Goal: Task Accomplishment & Management: Manage account settings

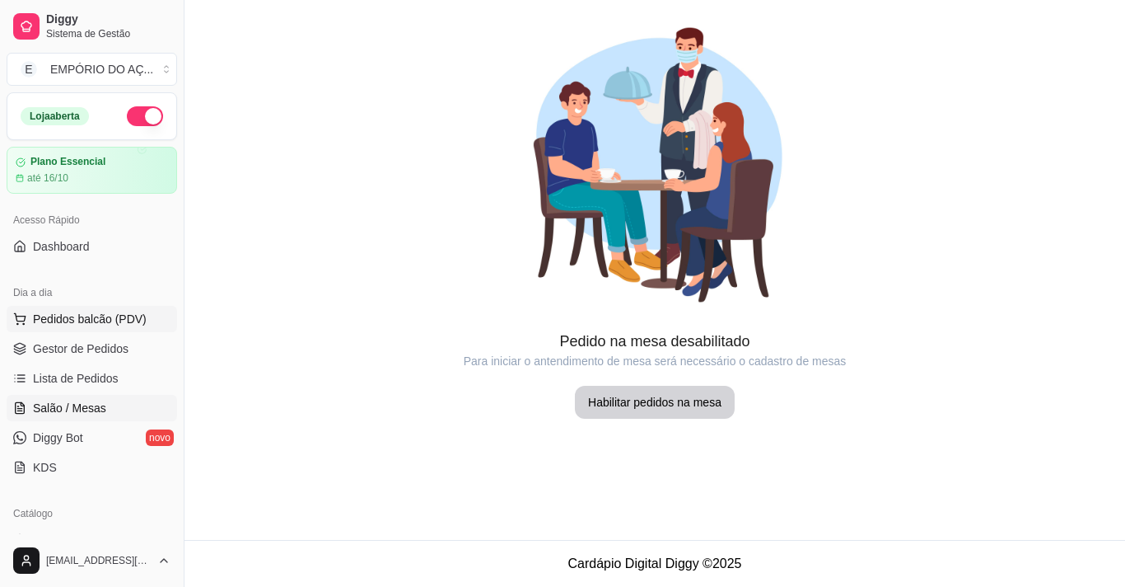
click at [72, 323] on span "Pedidos balcão (PDV)" at bounding box center [90, 319] width 114 height 16
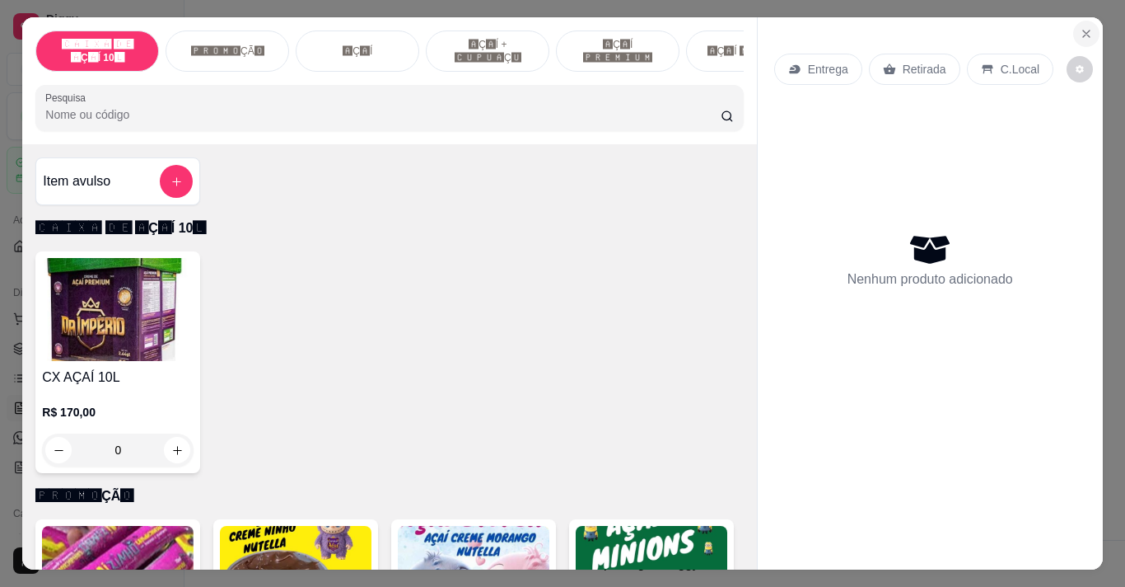
click at [1084, 27] on icon "Close" at bounding box center [1086, 33] width 13 height 13
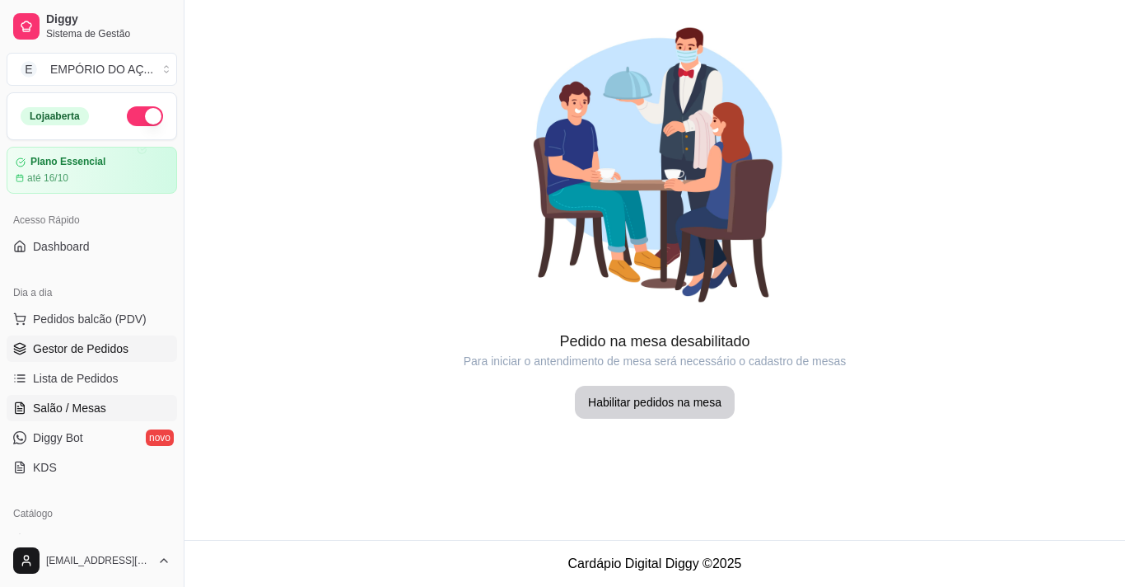
click at [82, 349] on span "Gestor de Pedidos" at bounding box center [81, 348] width 96 height 16
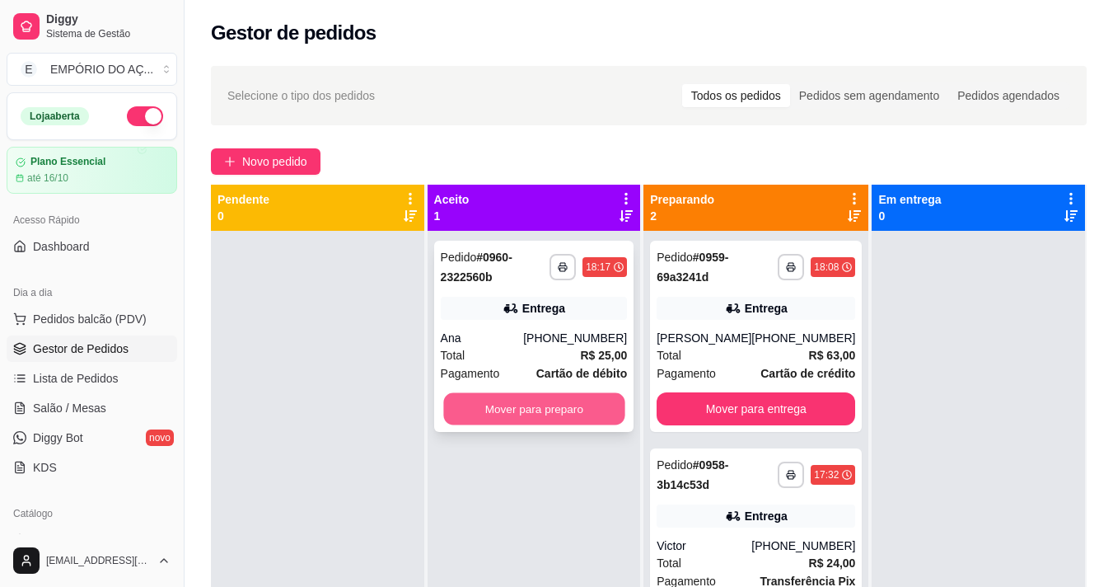
click at [478, 408] on button "Mover para preparo" at bounding box center [533, 409] width 181 height 32
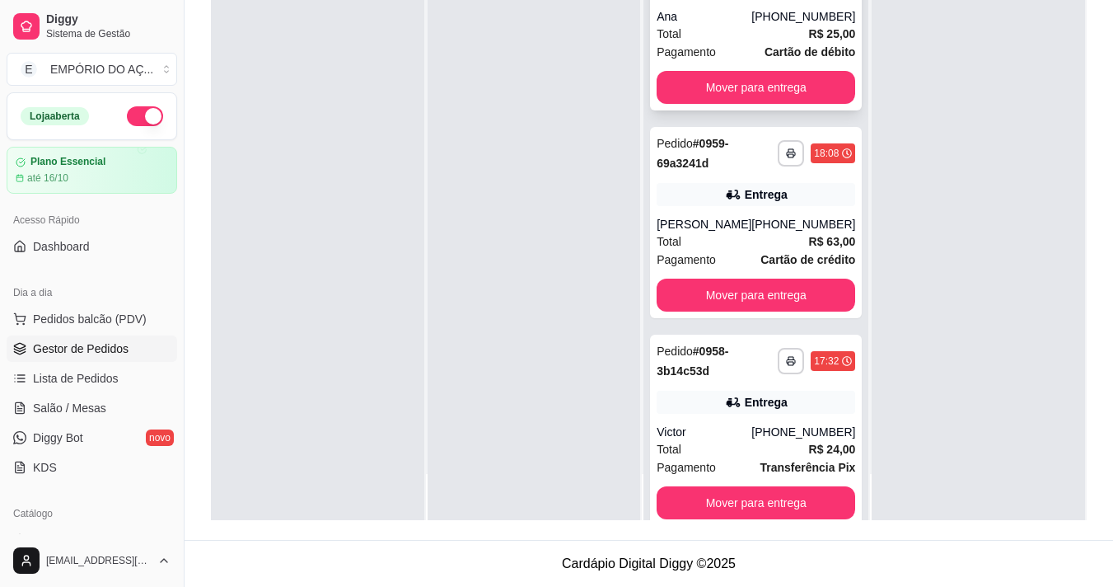
scroll to position [53, 0]
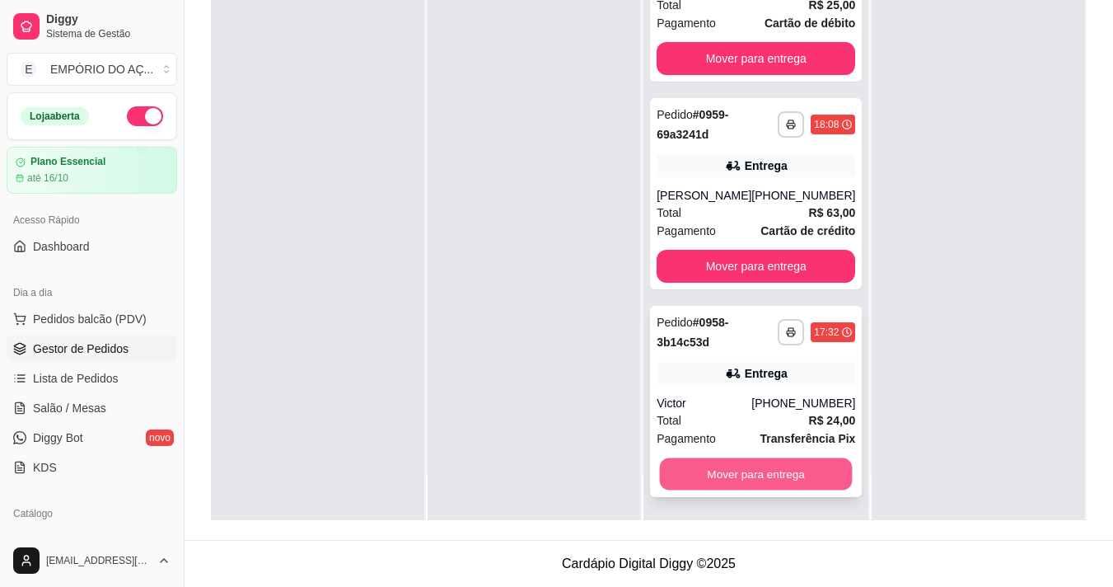
click at [713, 464] on button "Mover para entrega" at bounding box center [756, 474] width 193 height 32
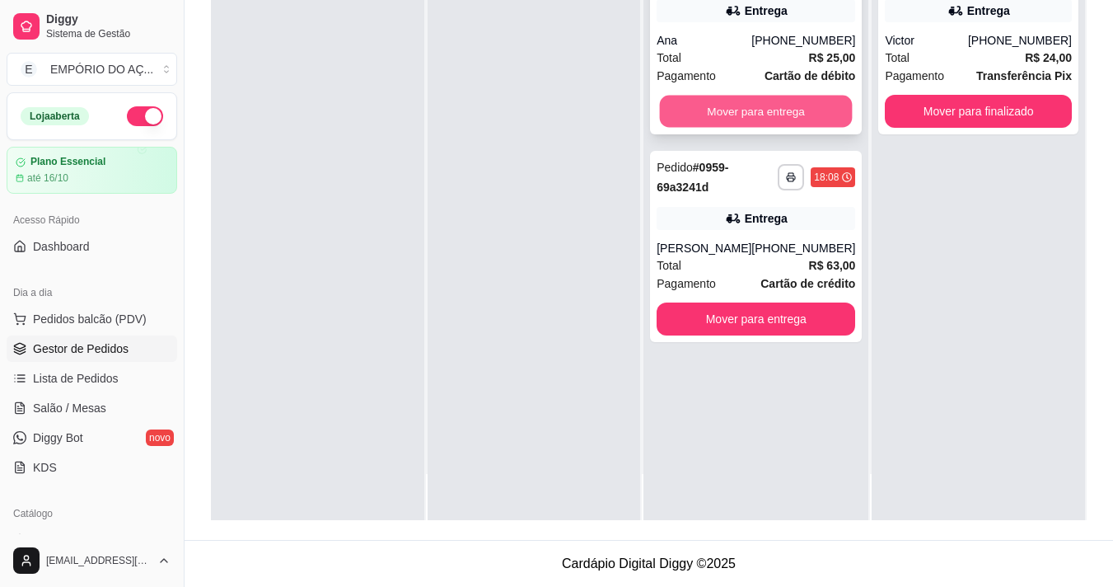
click at [685, 100] on button "Mover para entrega" at bounding box center [756, 112] width 193 height 32
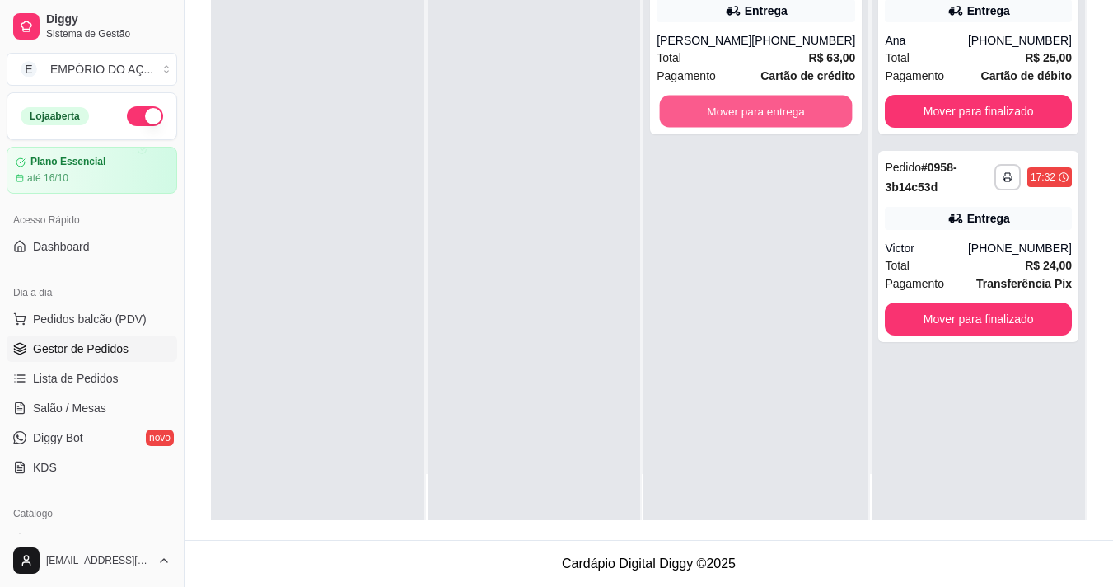
click at [685, 100] on button "Mover para entrega" at bounding box center [756, 112] width 193 height 32
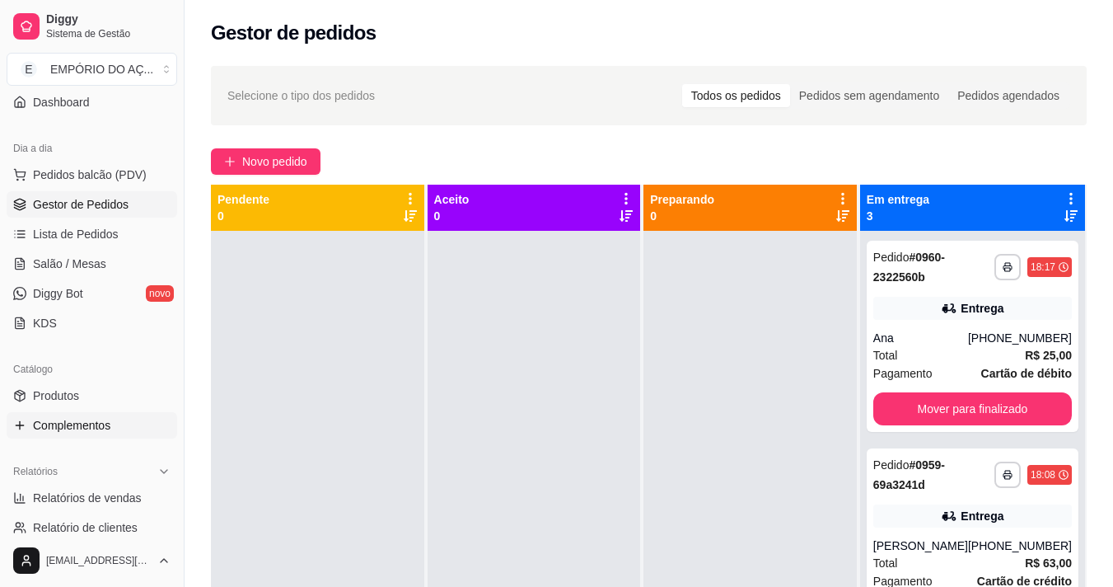
scroll to position [329, 0]
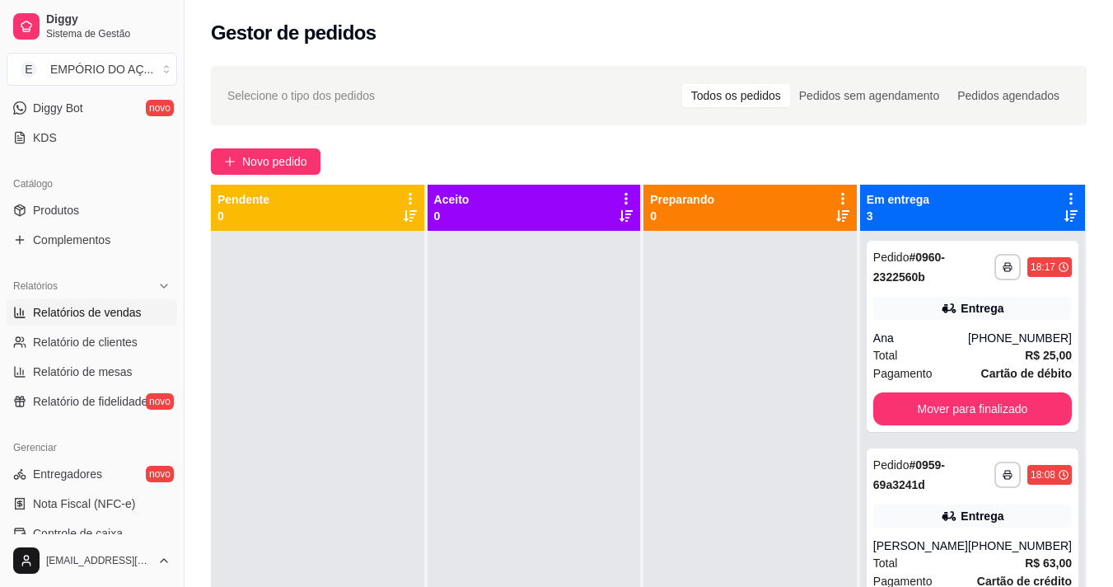
click at [78, 311] on span "Relatórios de vendas" at bounding box center [87, 312] width 109 height 16
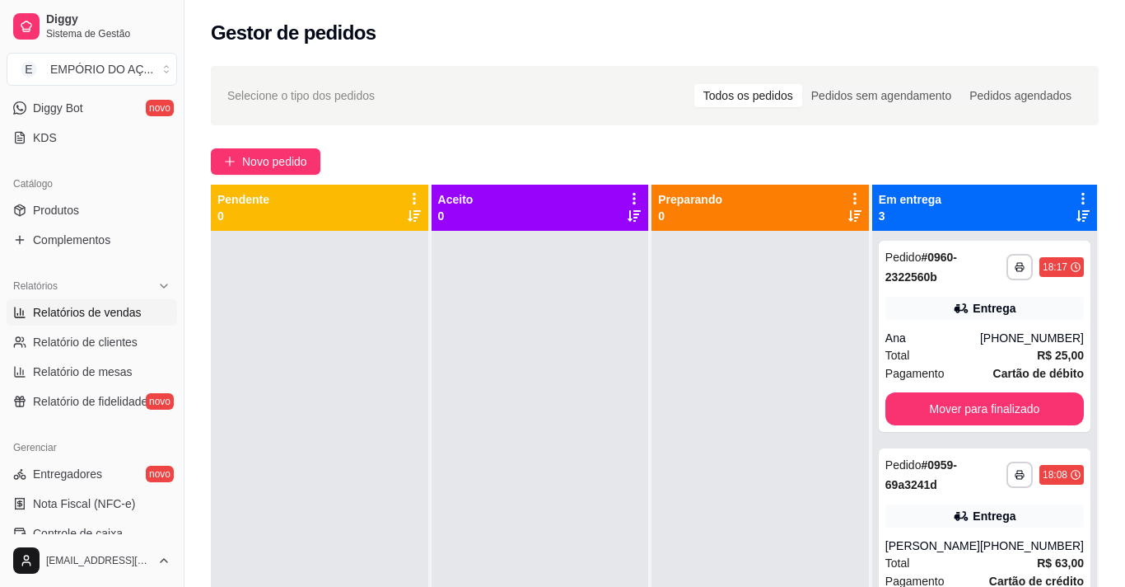
select select "ALL"
select select "0"
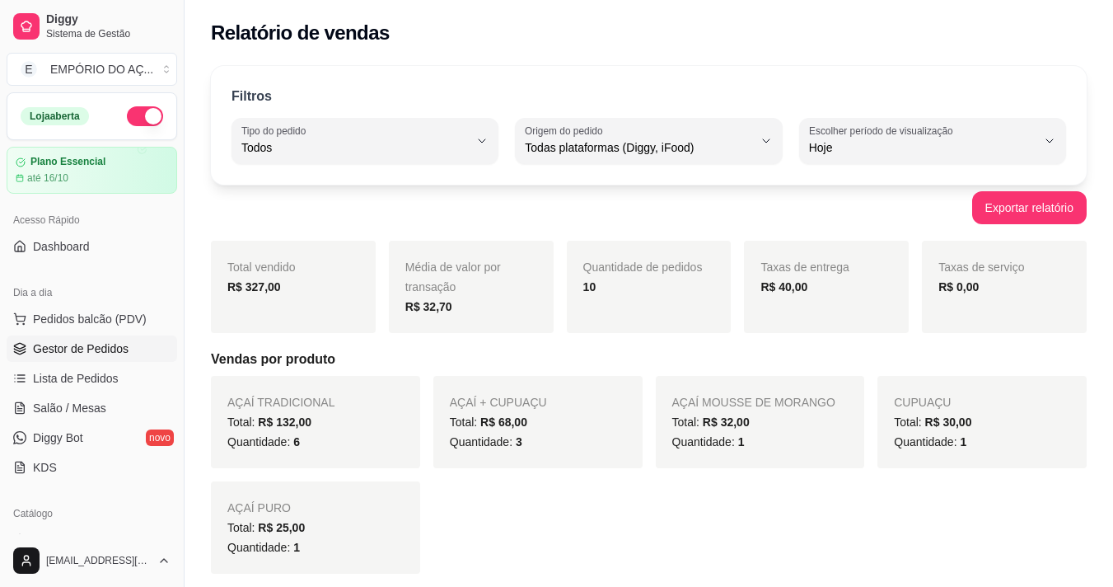
click at [67, 358] on link "Gestor de Pedidos" at bounding box center [92, 348] width 171 height 26
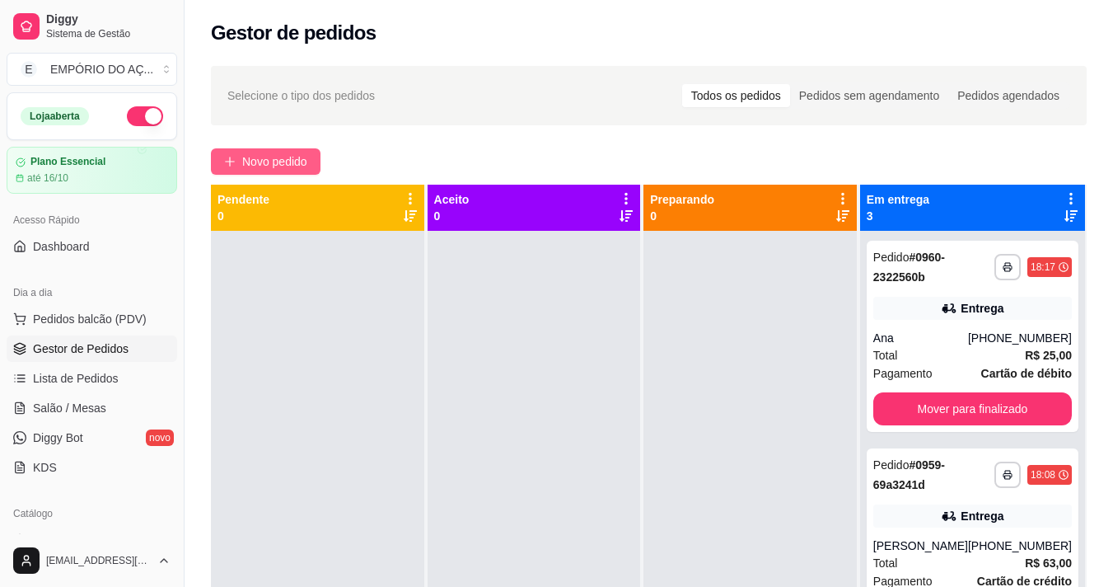
click at [266, 162] on span "Novo pedido" at bounding box center [274, 161] width 65 height 18
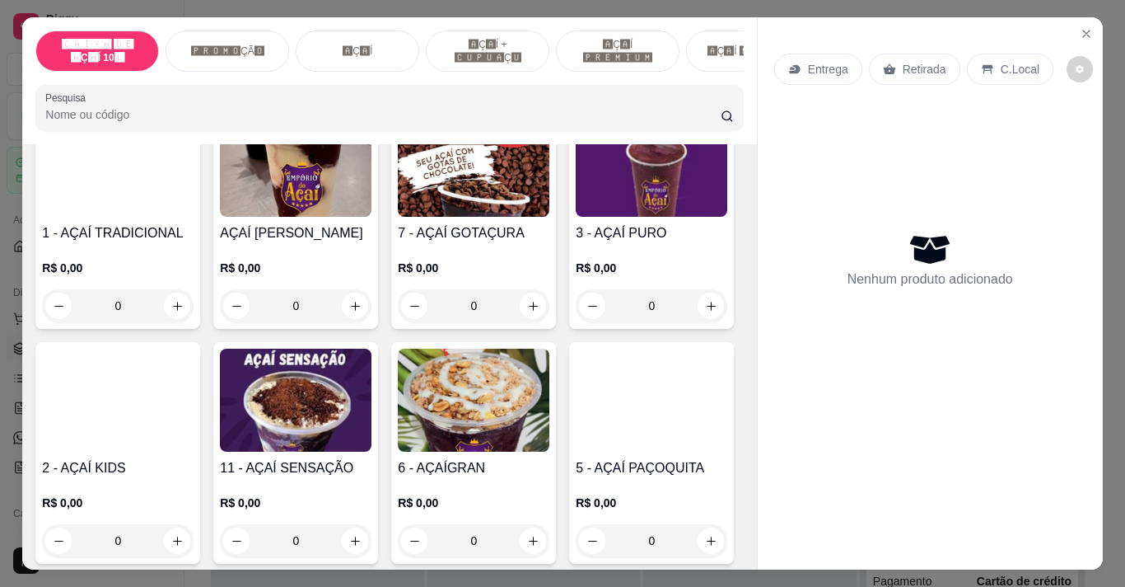
scroll to position [741, 0]
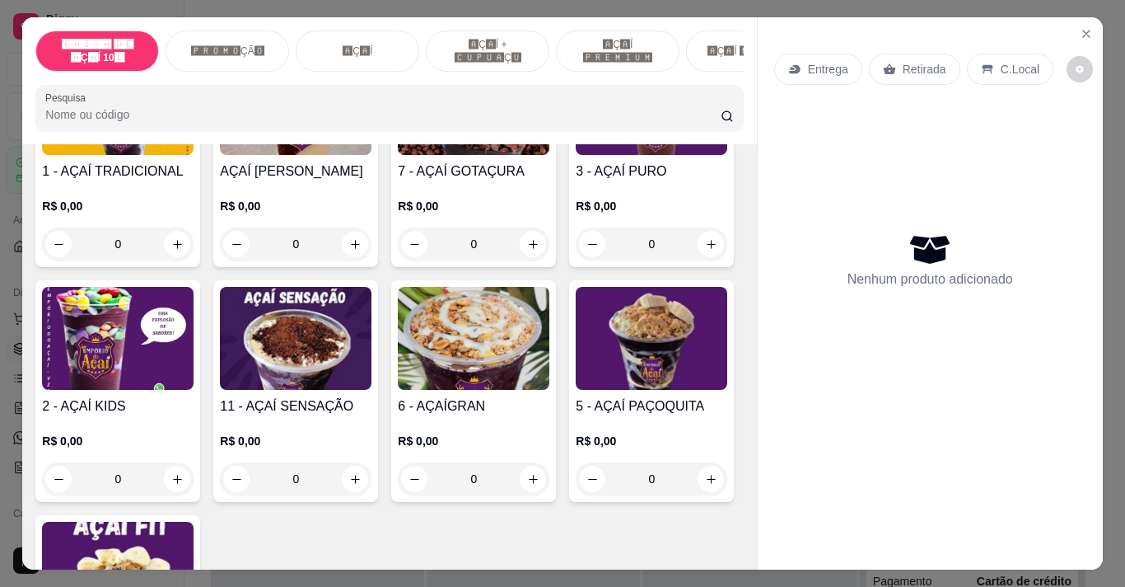
click at [106, 155] on img at bounding box center [118, 103] width 152 height 103
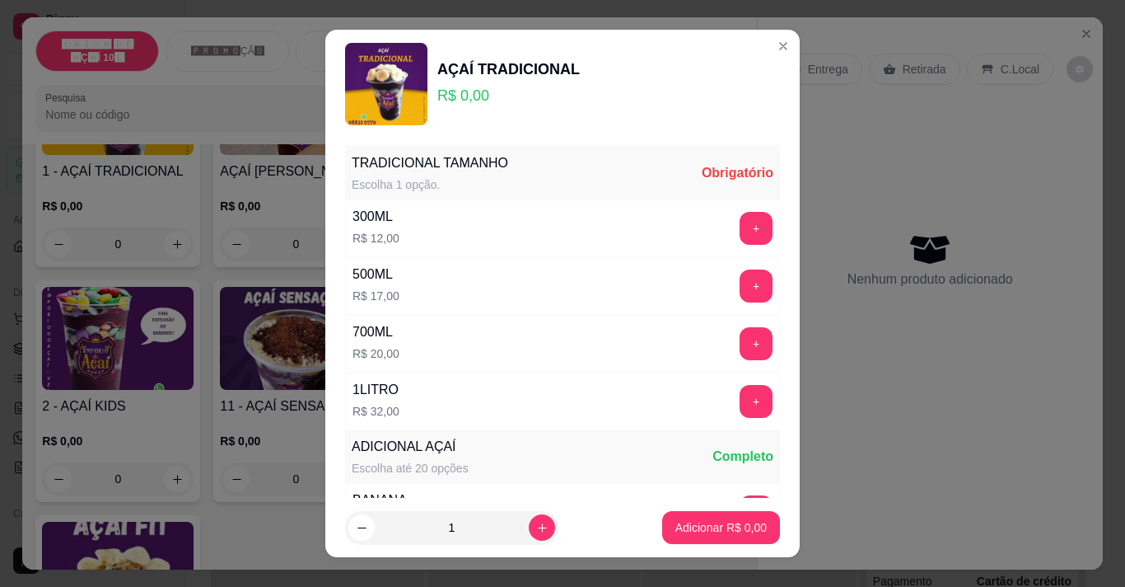
click at [491, 296] on div "500ML R$ 17,00 +" at bounding box center [562, 286] width 435 height 58
click at [740, 278] on button "+" at bounding box center [756, 285] width 33 height 33
click at [669, 520] on p "Adicionar R$ 17,00" at bounding box center [718, 527] width 98 height 16
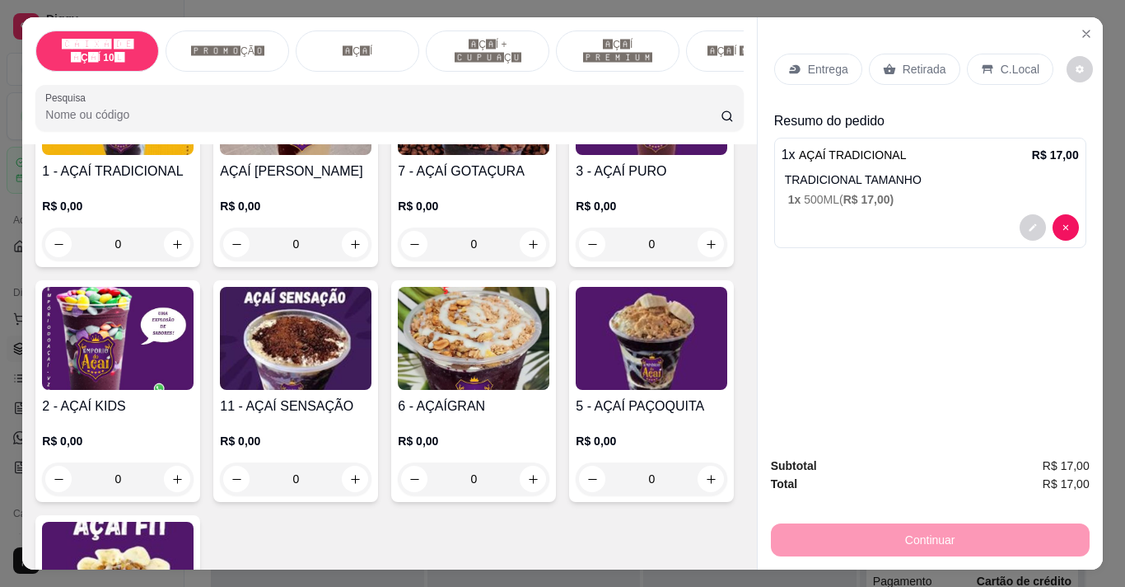
click at [811, 62] on p "Entrega" at bounding box center [828, 69] width 40 height 16
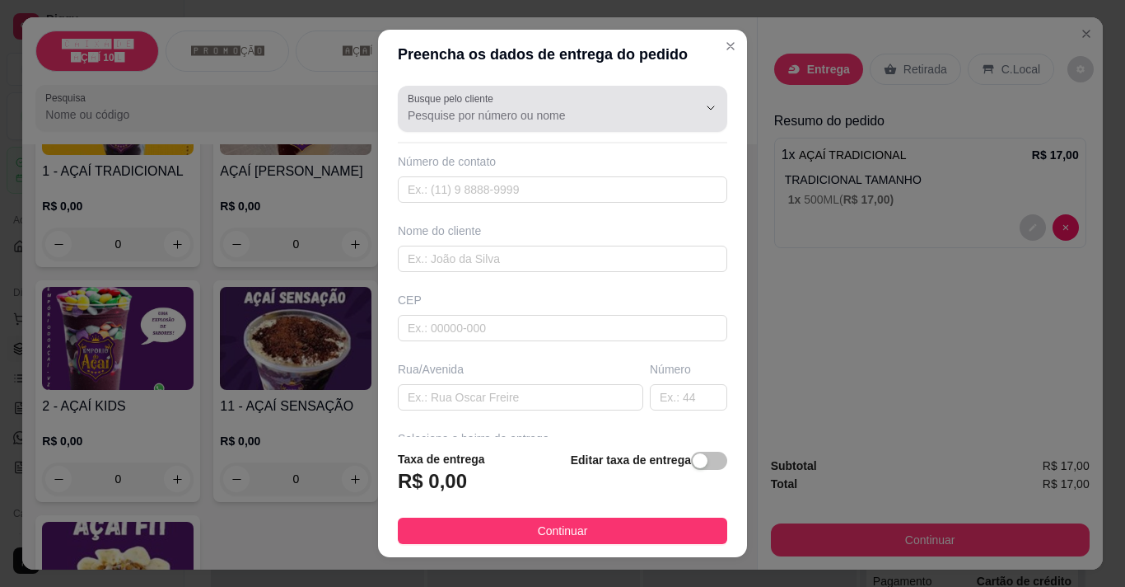
click at [438, 118] on input "Busque pelo cliente" at bounding box center [540, 115] width 264 height 16
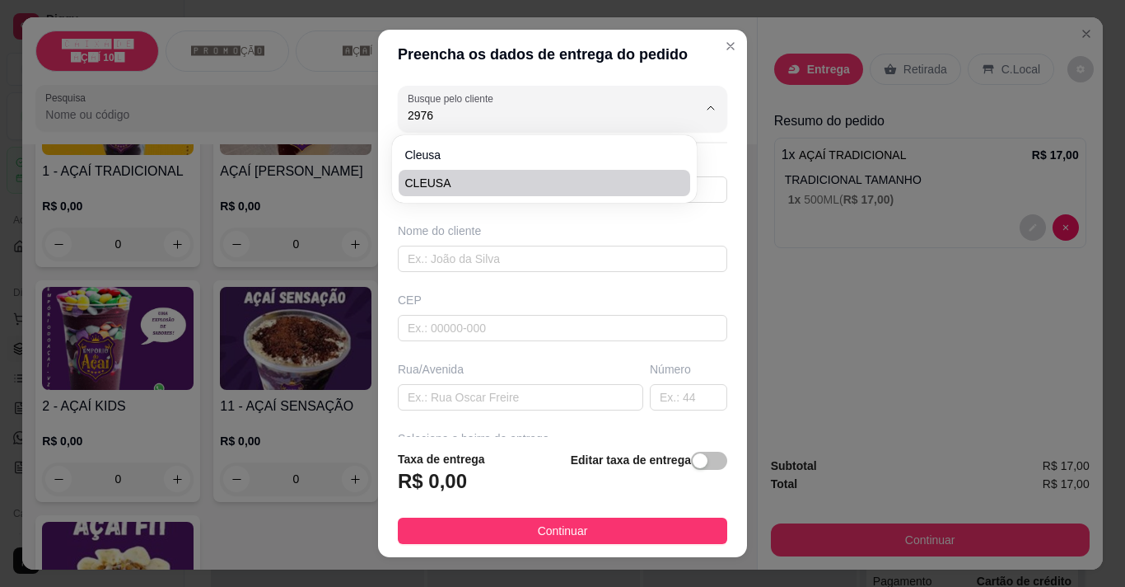
click at [444, 183] on span "CLEUSA" at bounding box center [536, 183] width 262 height 16
type input "CLEUSA"
type input "38997282976"
type input "CLEUSA"
type input "BELA VISTA"
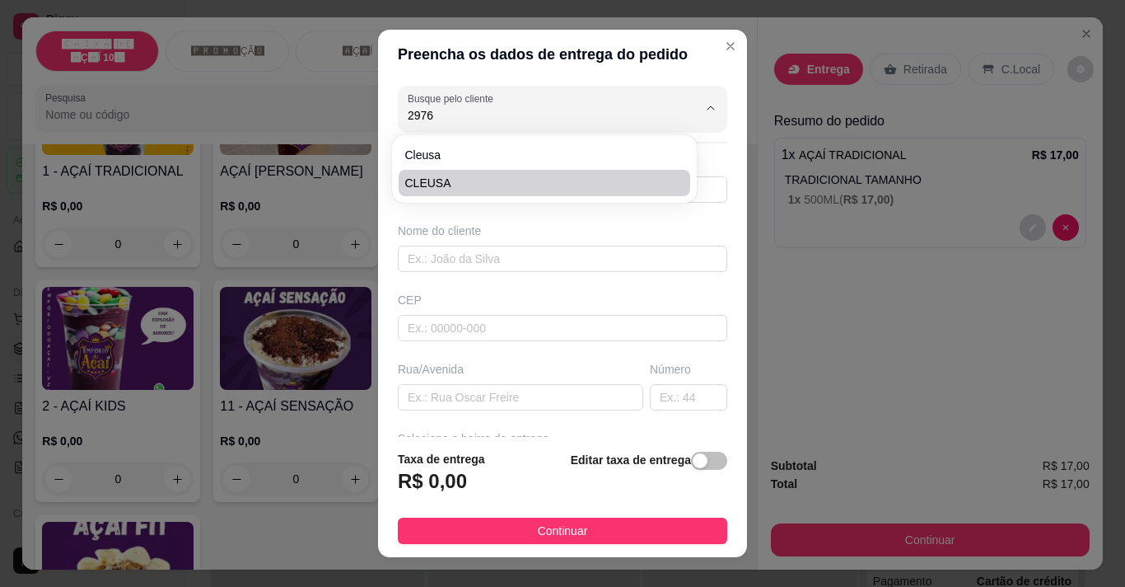
type input "191"
type input "VZP"
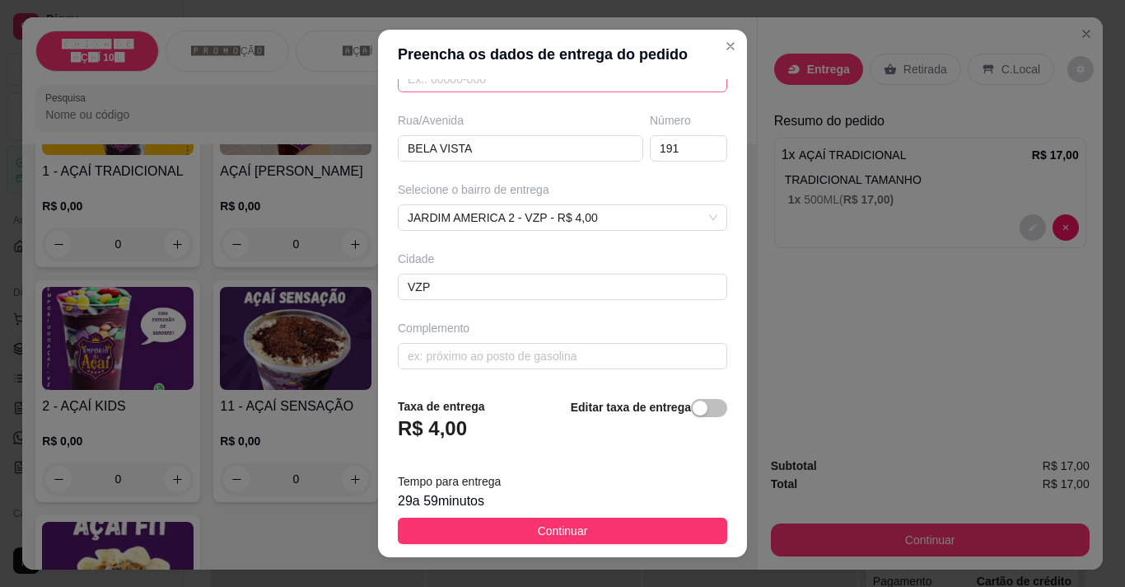
scroll to position [250, 0]
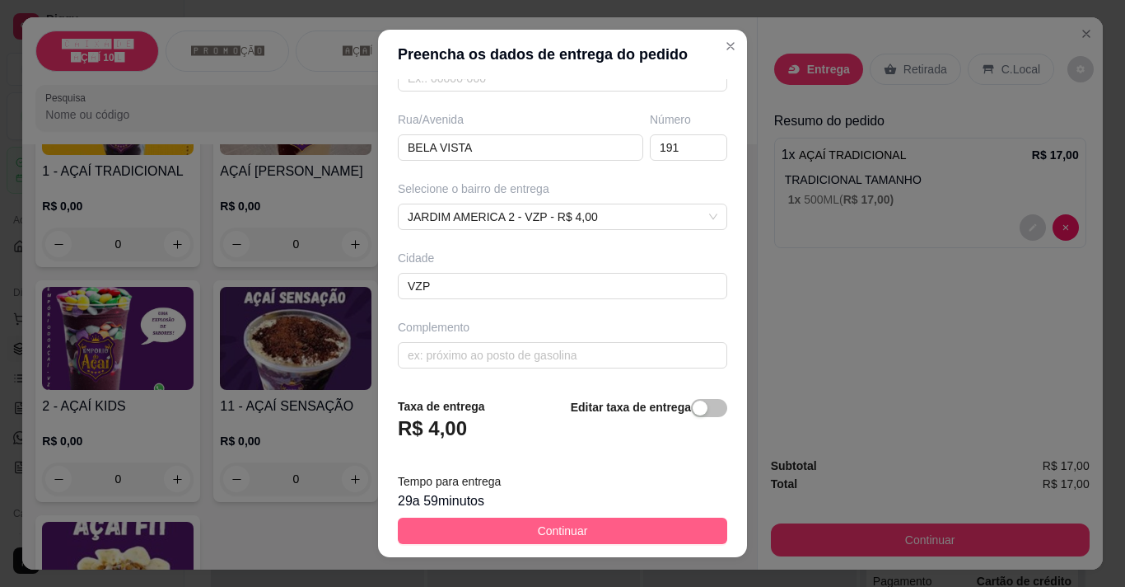
type input "CLEUSA"
click at [487, 528] on button "Continuar" at bounding box center [562, 530] width 329 height 26
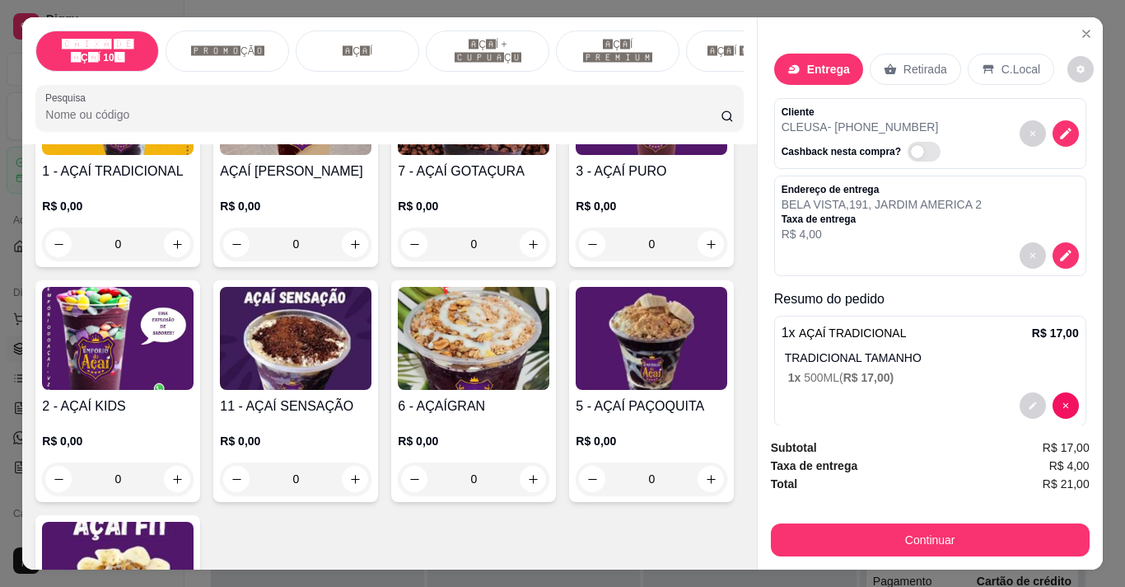
click at [792, 63] on icon at bounding box center [794, 69] width 13 height 13
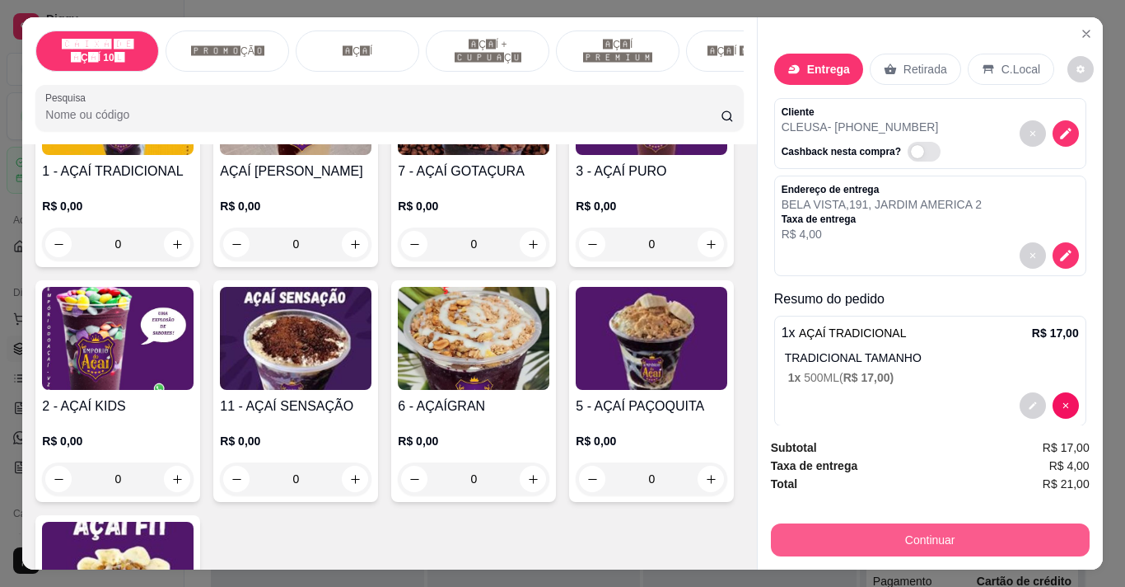
click at [993, 532] on button "Continuar" at bounding box center [930, 539] width 319 height 33
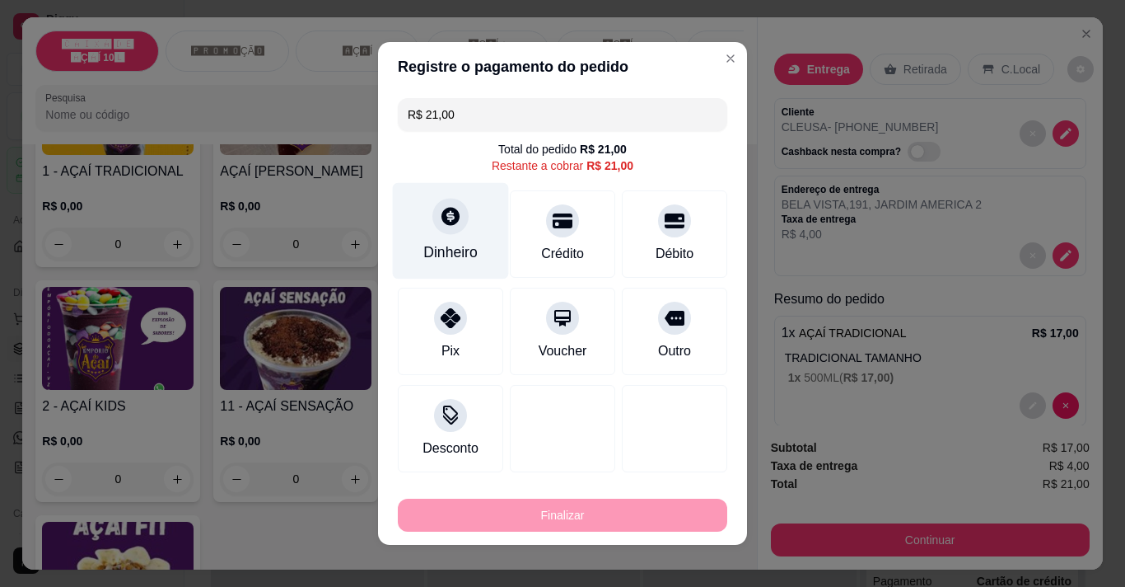
click at [432, 223] on div at bounding box center [450, 216] width 36 height 36
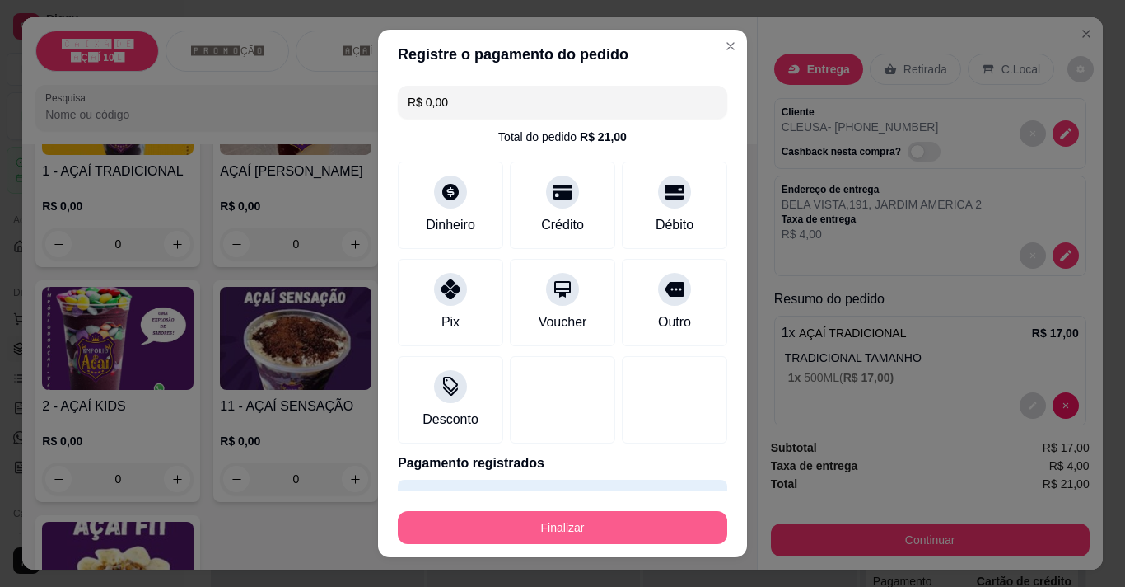
click at [535, 530] on button "Finalizar" at bounding box center [562, 527] width 329 height 33
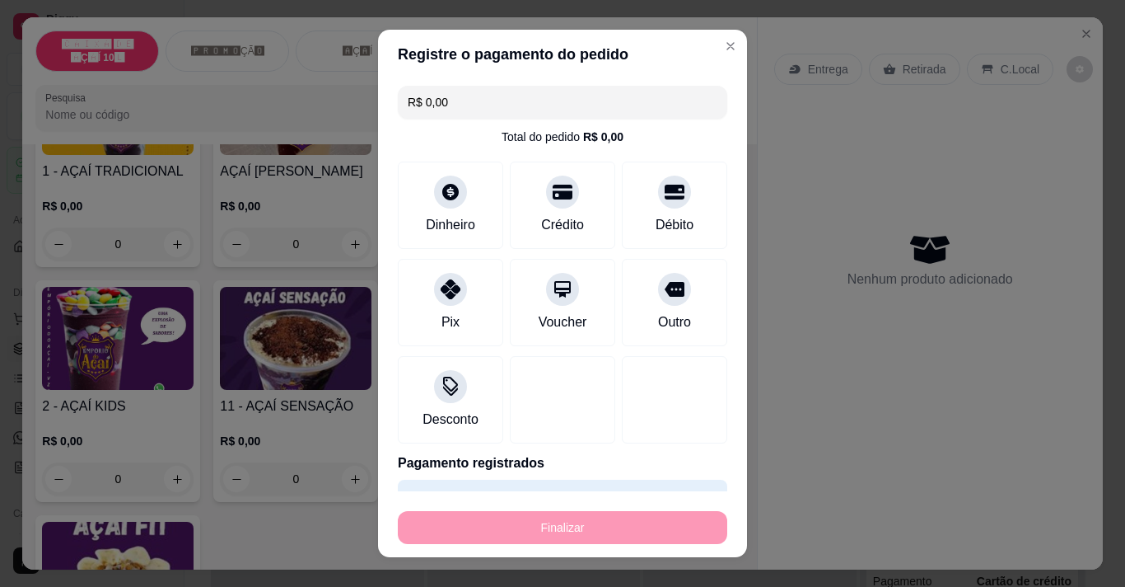
type input "-R$ 21,00"
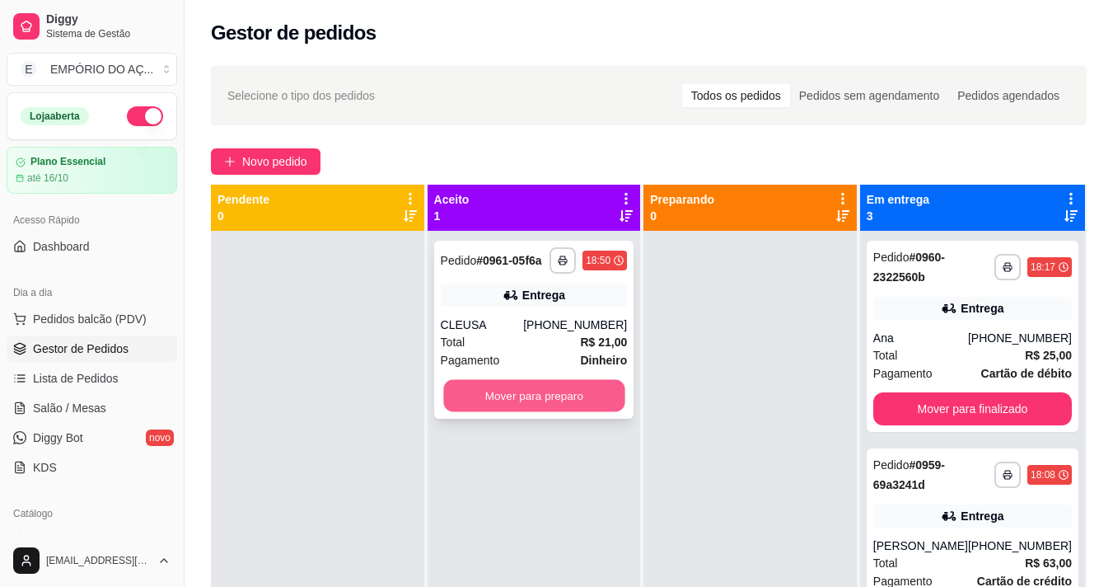
click at [514, 402] on button "Mover para preparo" at bounding box center [533, 396] width 181 height 32
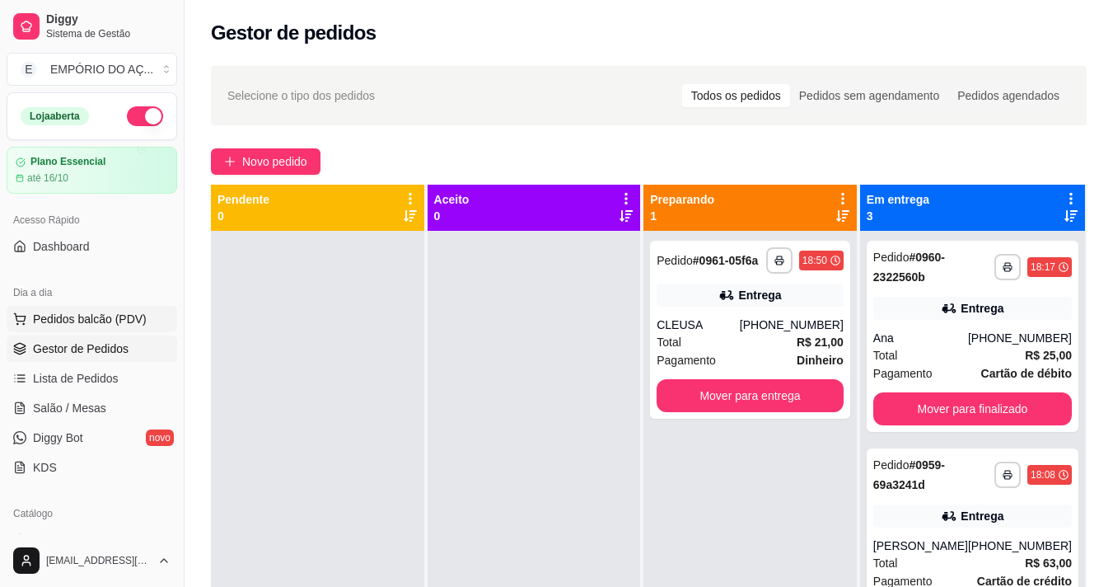
click at [111, 311] on span "Pedidos balcão (PDV)" at bounding box center [90, 319] width 114 height 16
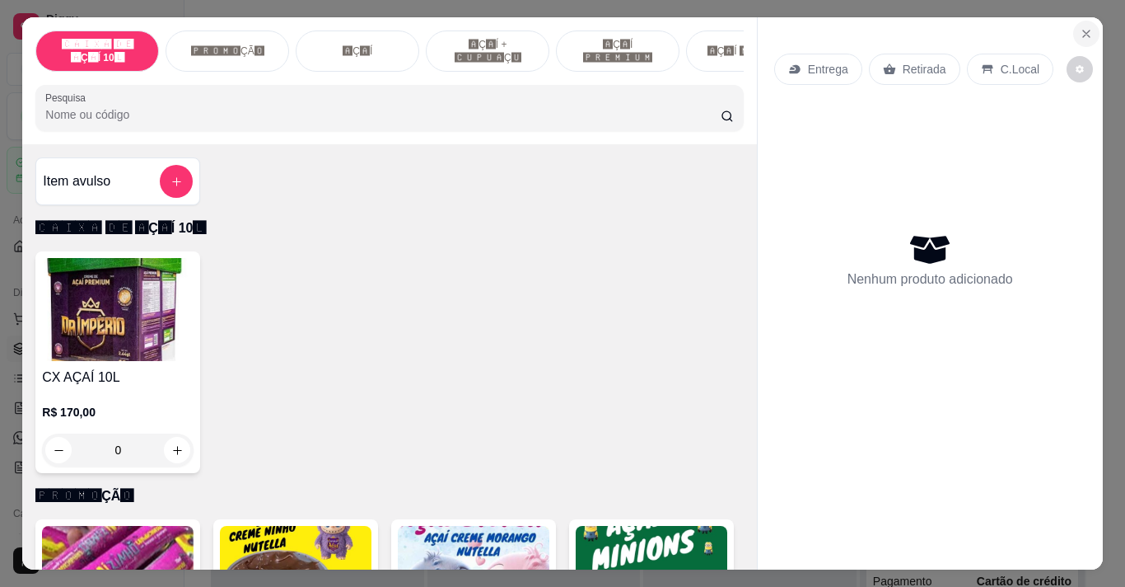
click at [1080, 31] on icon "Close" at bounding box center [1086, 33] width 13 height 13
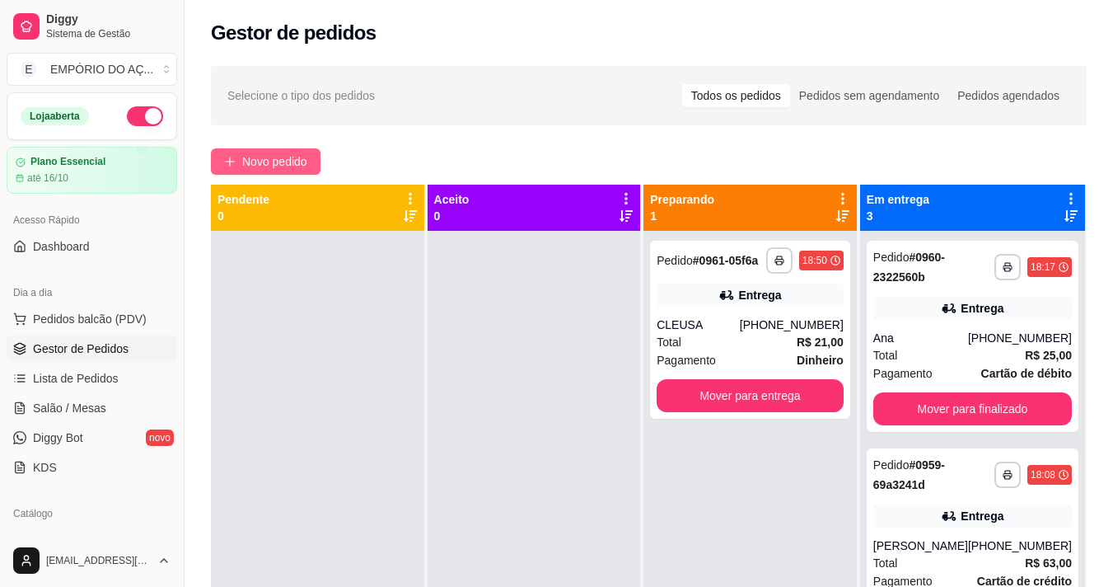
click at [235, 172] on button "Novo pedido" at bounding box center [266, 161] width 110 height 26
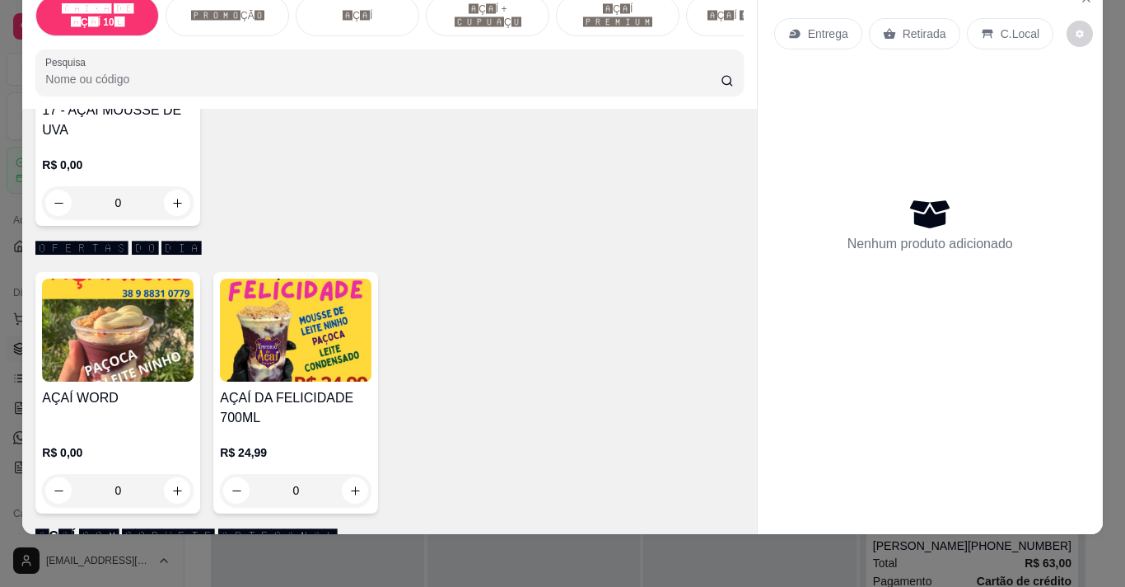
scroll to position [2636, 0]
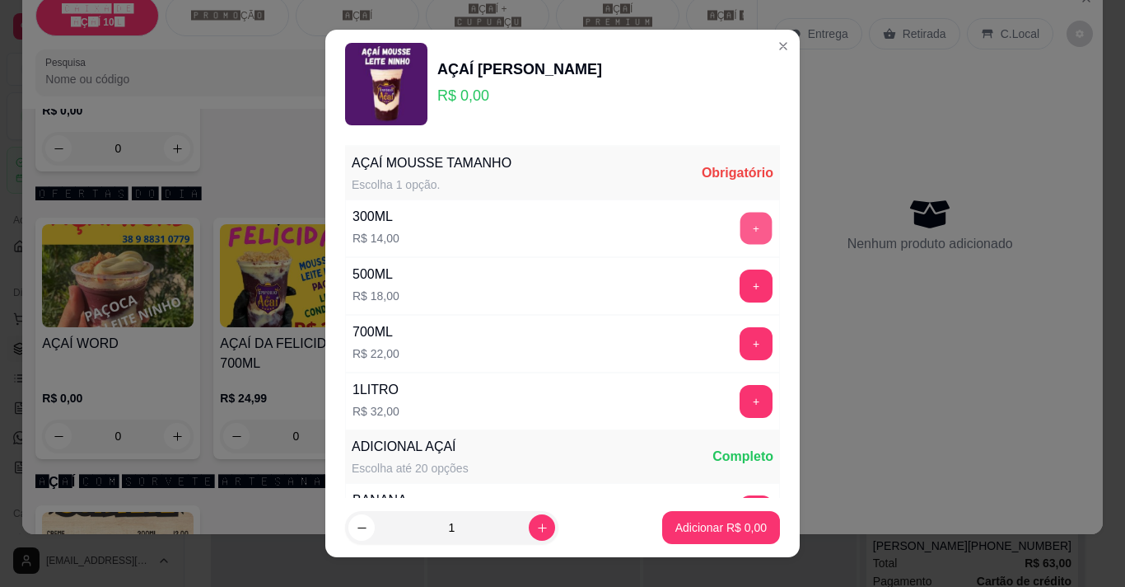
click at [741, 233] on button "+" at bounding box center [757, 228] width 32 height 32
click at [740, 233] on button "+" at bounding box center [756, 228] width 33 height 33
click at [741, 233] on button "+" at bounding box center [757, 228] width 32 height 32
click at [740, 233] on button "+" at bounding box center [756, 228] width 33 height 33
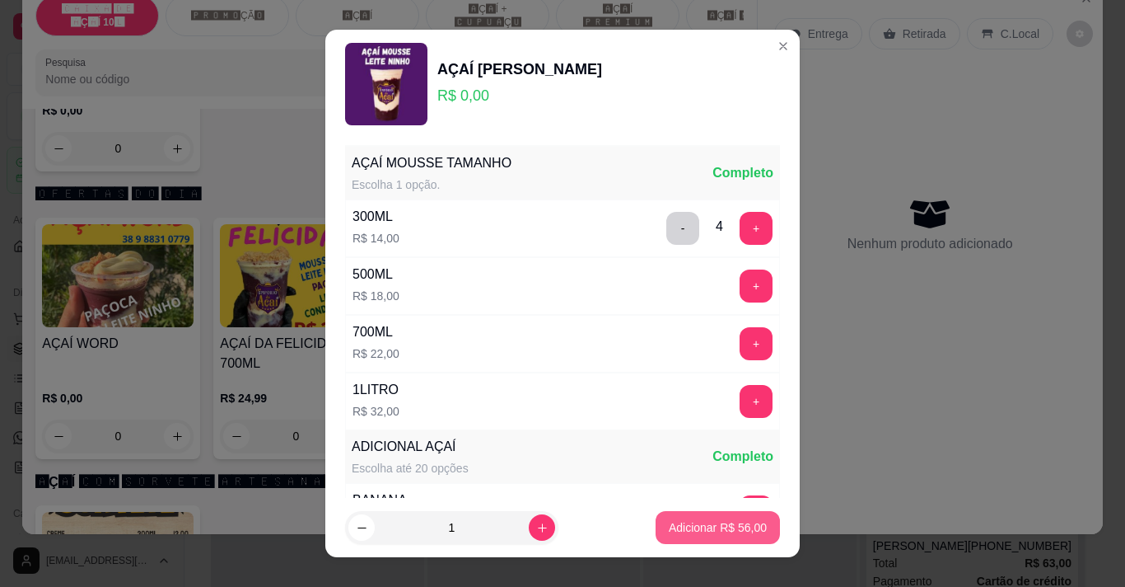
click at [720, 533] on p "Adicionar R$ 56,00" at bounding box center [718, 527] width 98 height 16
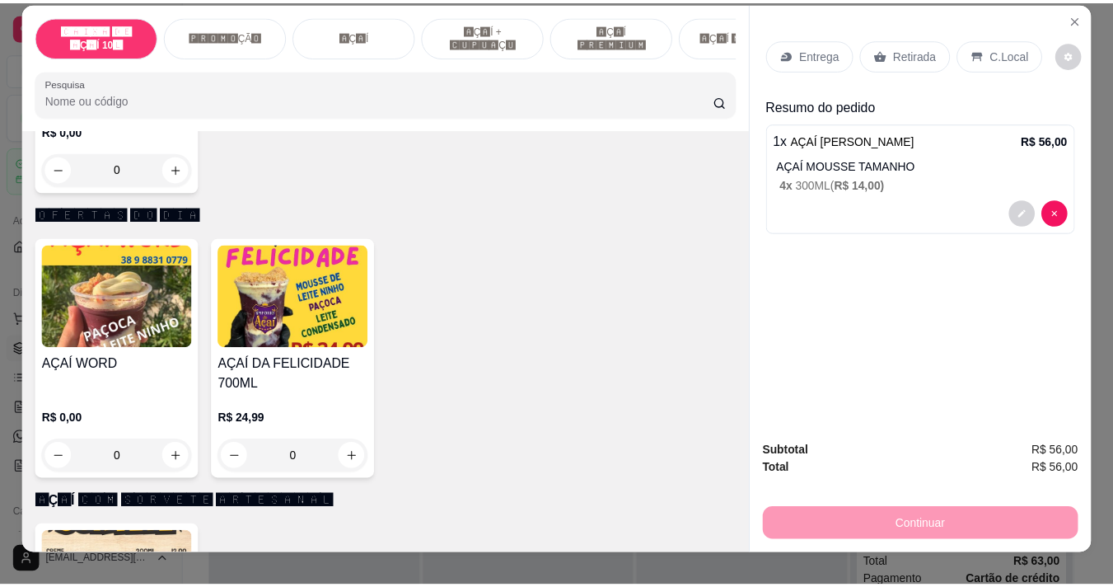
scroll to position [0, 0]
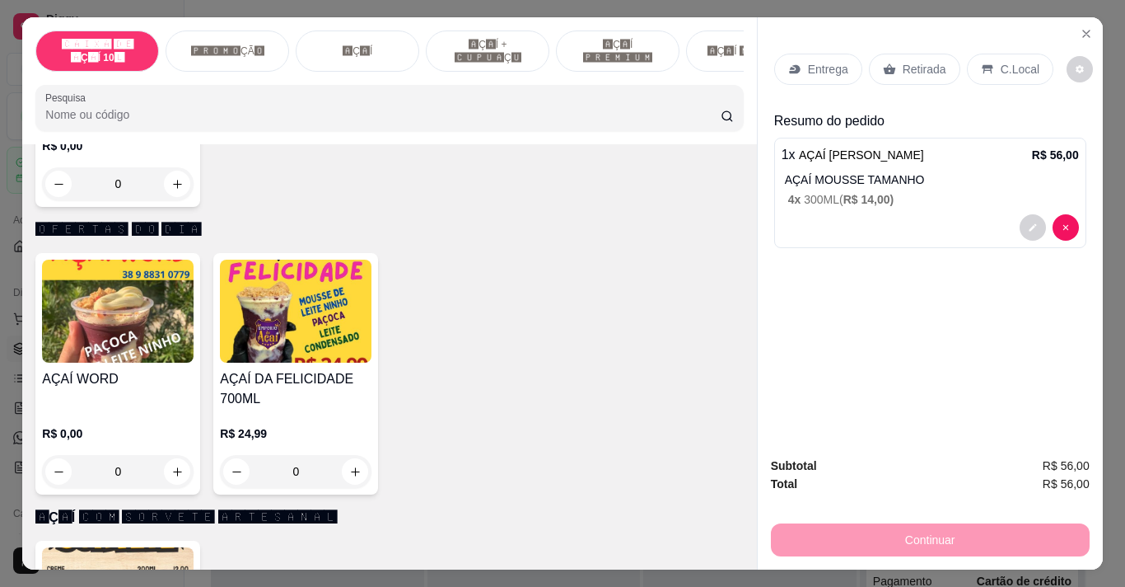
click at [903, 61] on p "Retirada" at bounding box center [925, 69] width 44 height 16
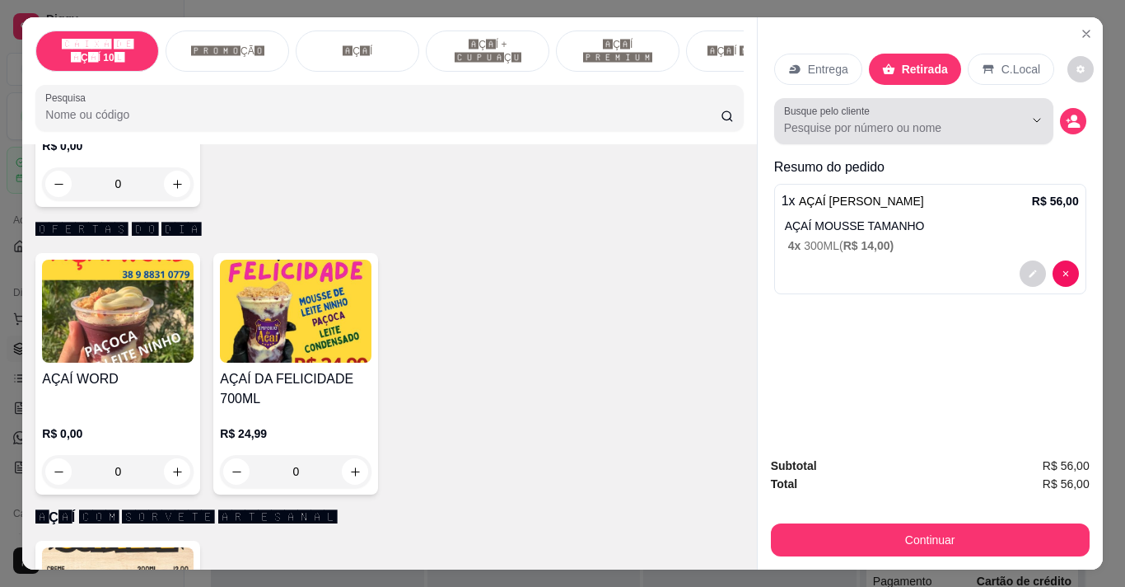
click at [914, 131] on div at bounding box center [913, 121] width 259 height 33
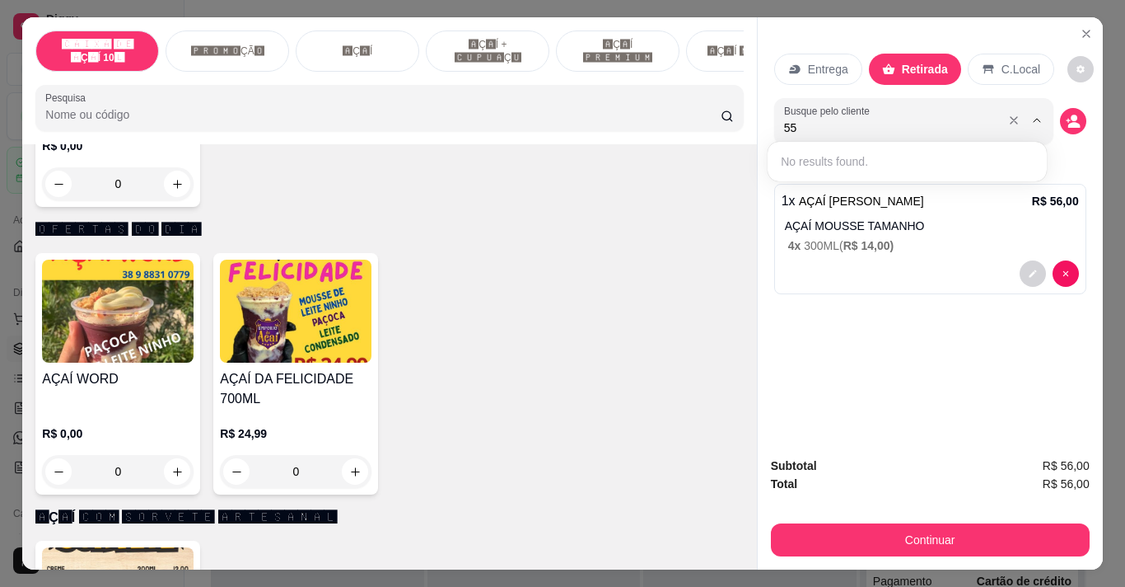
type input "5"
click at [930, 119] on input "[PERSON_NAME]" at bounding box center [890, 127] width 213 height 16
type input "[PERSON_NAME]"
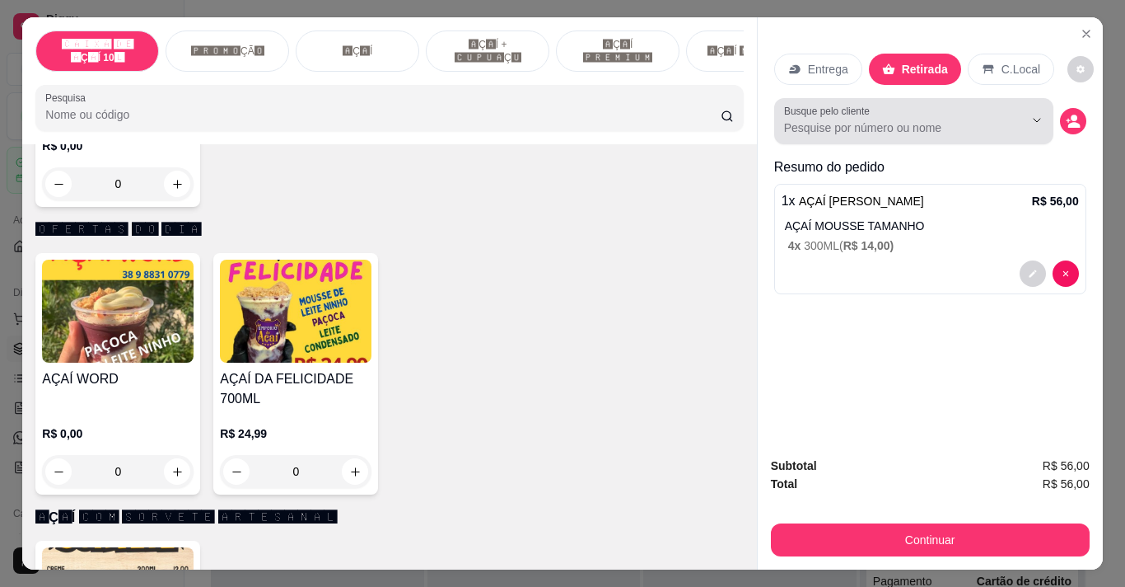
click at [1007, 115] on icon "Show suggestions" at bounding box center [1013, 121] width 13 height 13
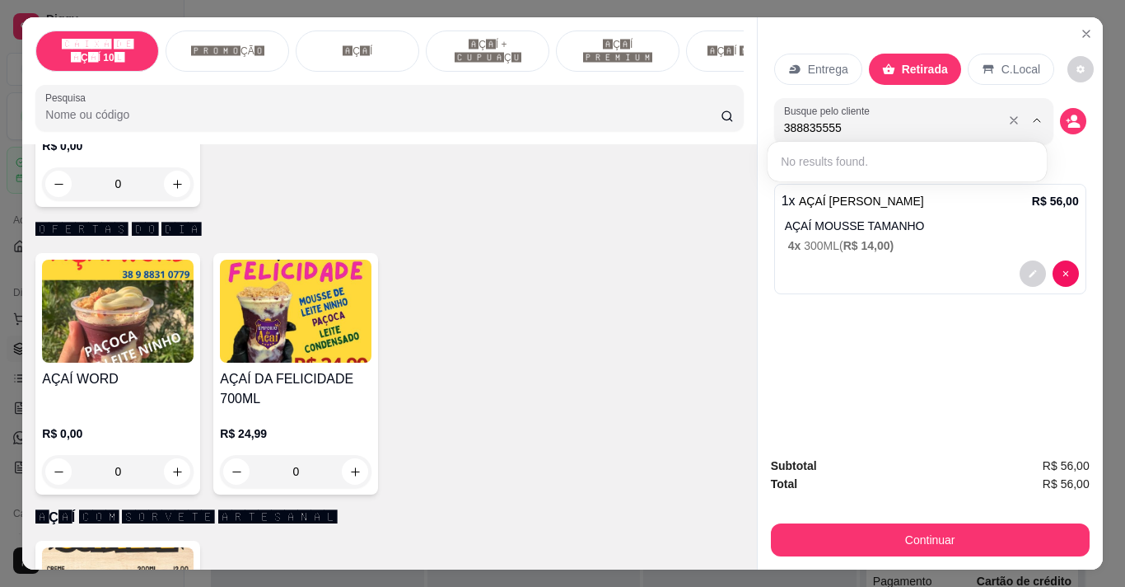
type input "3888355557"
click at [1076, 114] on button "decrease-product-quantity" at bounding box center [1073, 121] width 26 height 26
click at [1074, 110] on button "decrease-product-quantity" at bounding box center [1073, 121] width 26 height 26
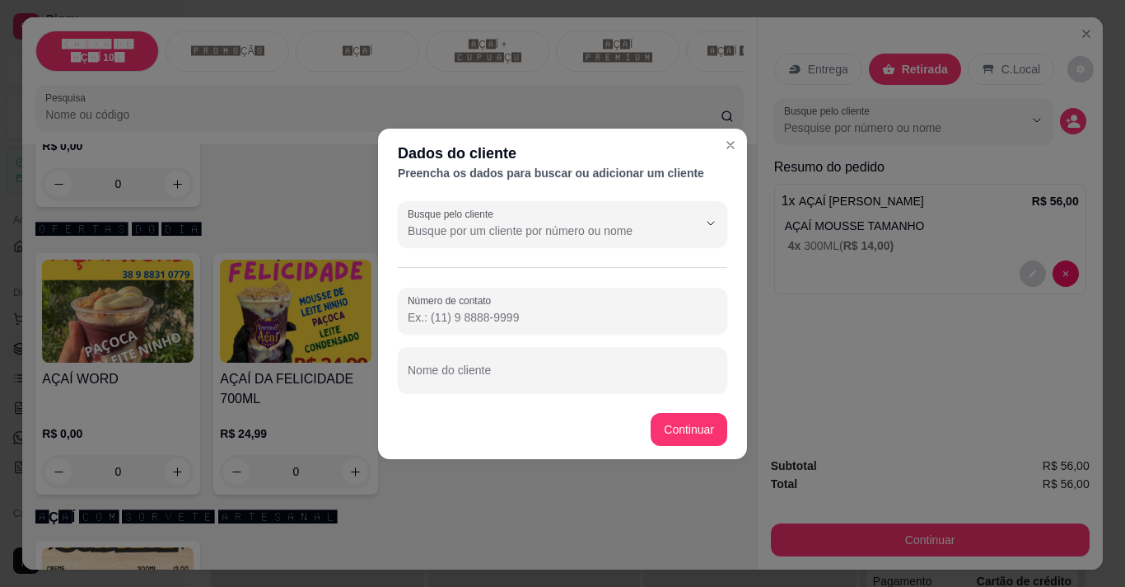
click at [506, 322] on input "Número de contato" at bounding box center [563, 317] width 310 height 16
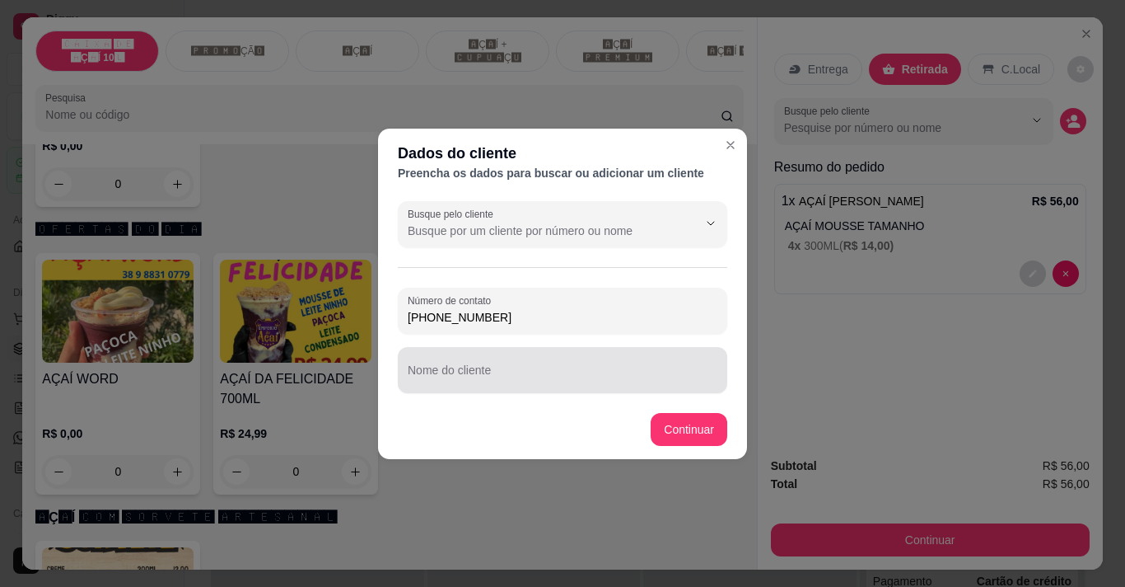
type input "[PHONE_NUMBER]"
click at [422, 379] on input "Nome do cliente" at bounding box center [563, 376] width 310 height 16
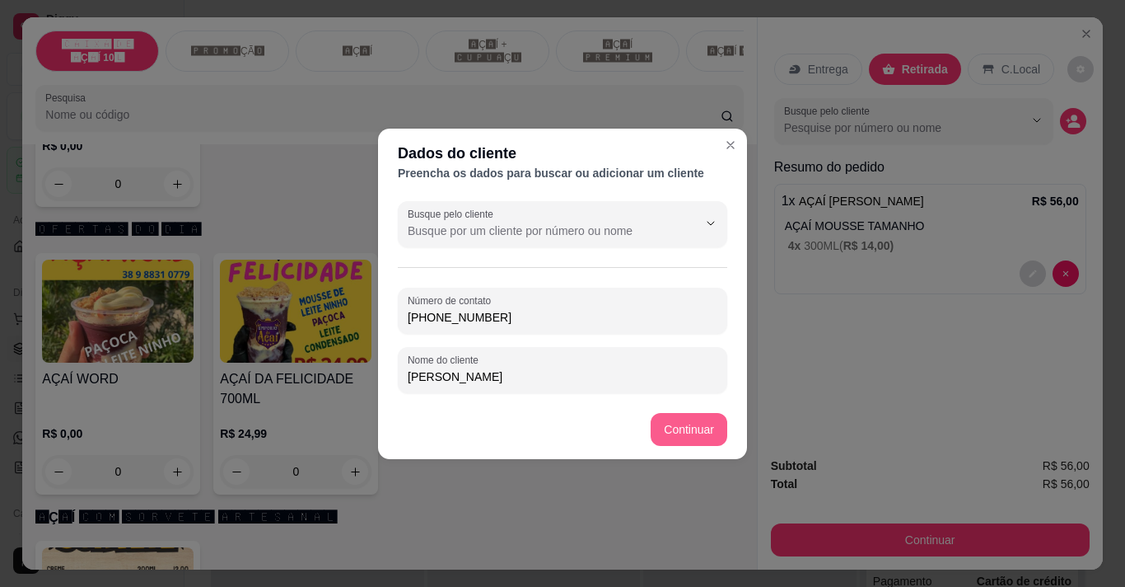
type input "[PERSON_NAME]"
click at [702, 411] on footer "Continuar" at bounding box center [562, 429] width 369 height 59
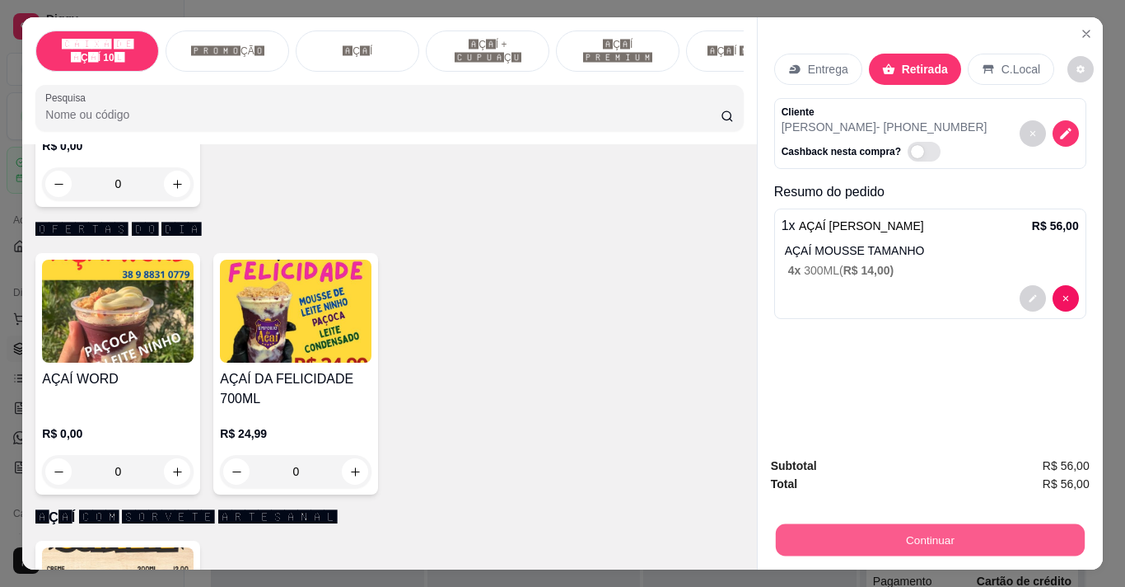
click at [1058, 523] on button "Continuar" at bounding box center [929, 539] width 309 height 32
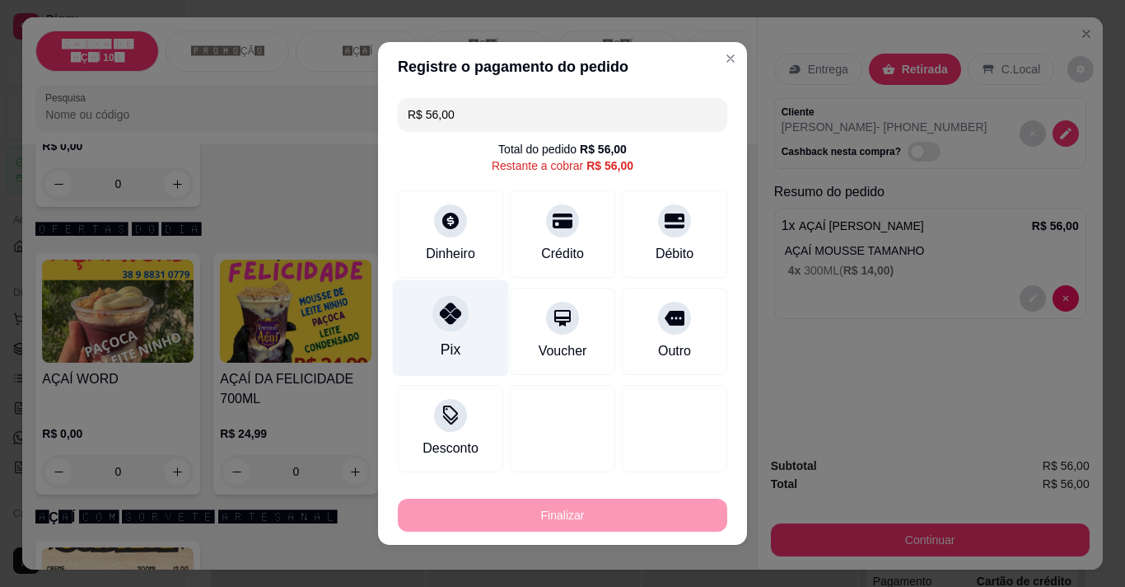
click at [450, 331] on div "Pix" at bounding box center [451, 328] width 116 height 96
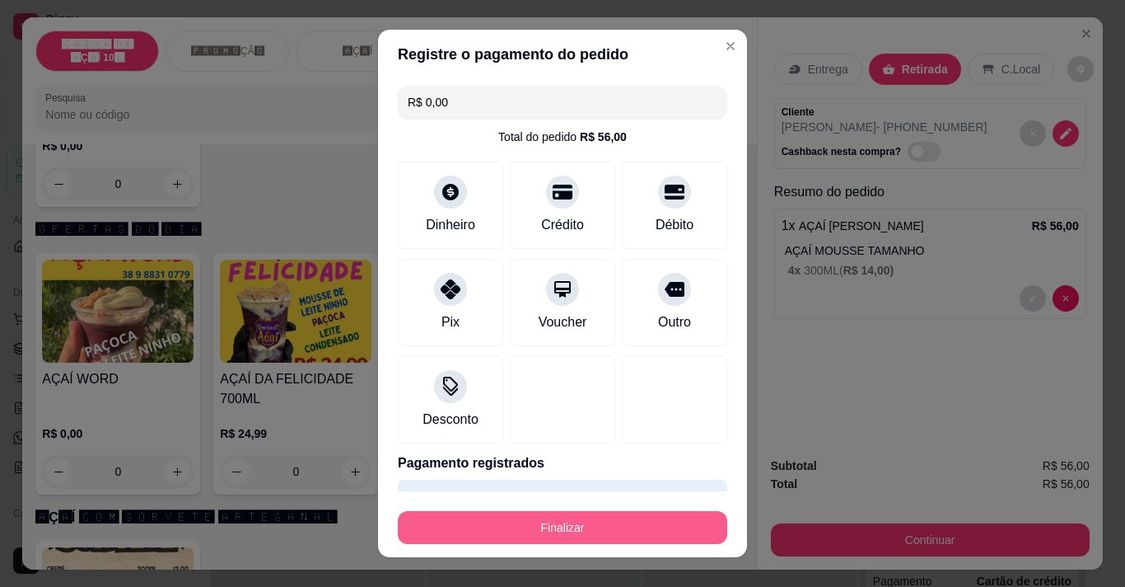
click at [563, 517] on button "Finalizar" at bounding box center [562, 527] width 329 height 33
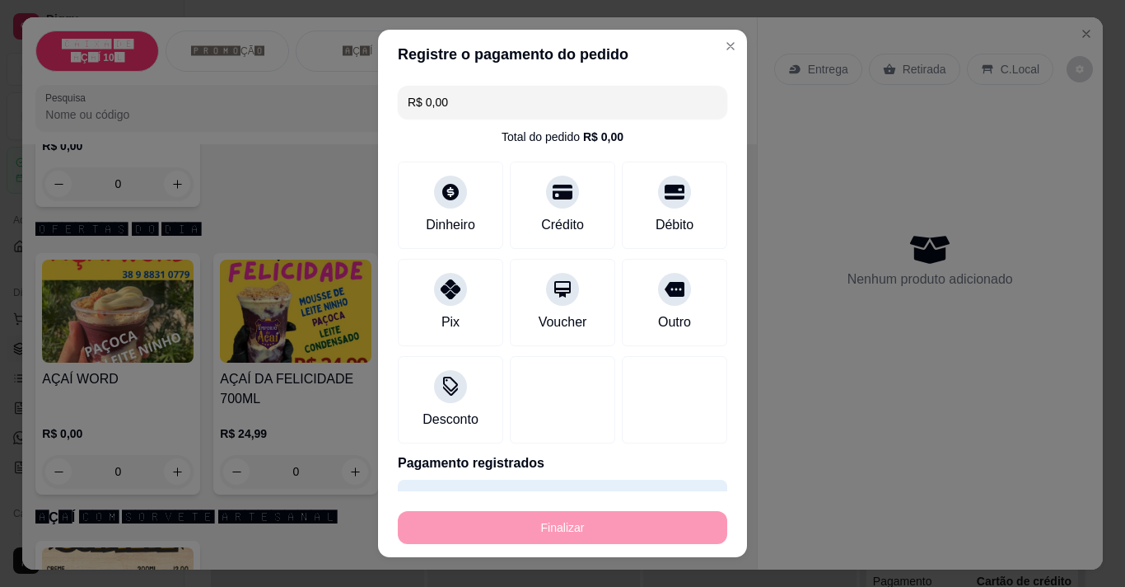
type input "-R$ 56,00"
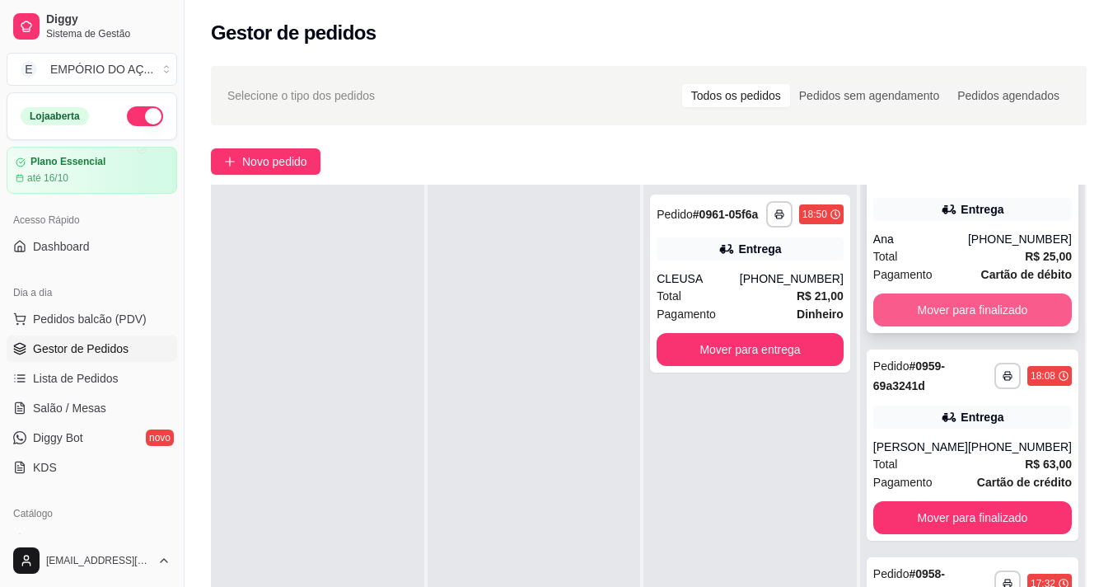
click at [928, 315] on button "Mover para finalizado" at bounding box center [972, 309] width 199 height 33
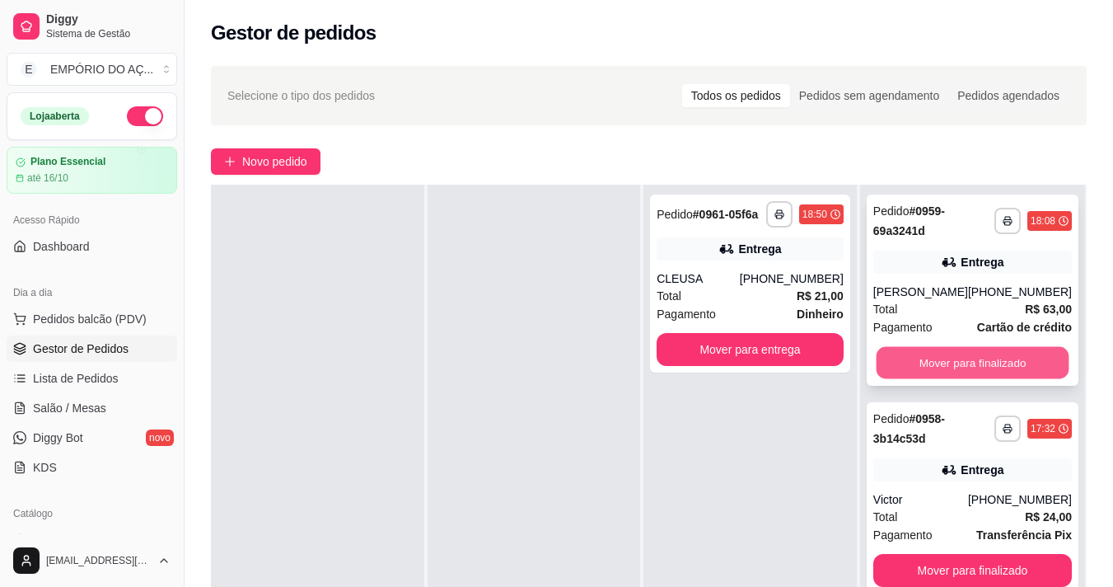
click at [924, 362] on button "Mover para finalizado" at bounding box center [972, 363] width 193 height 32
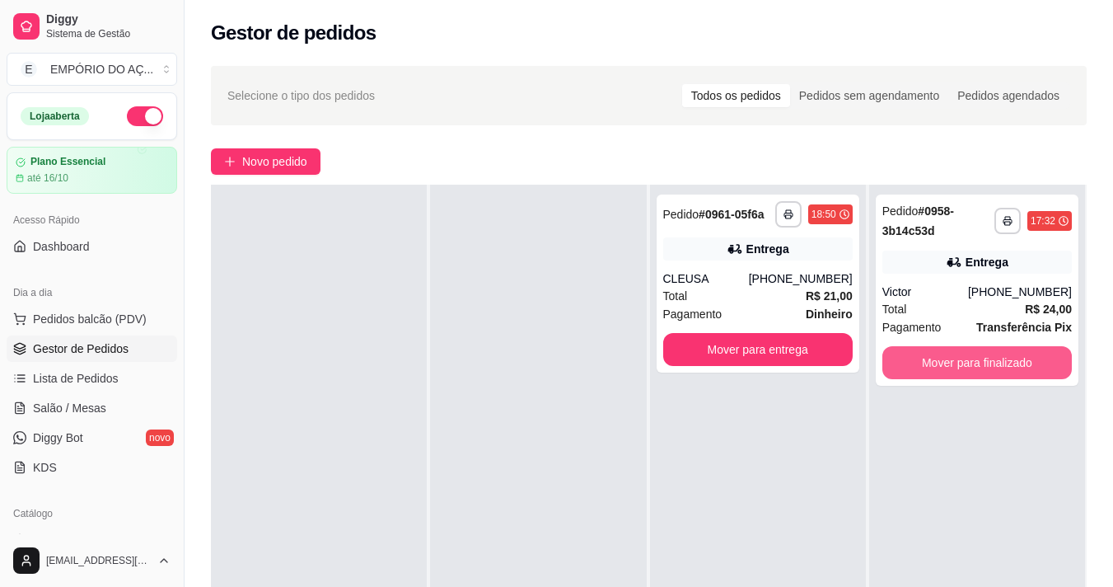
click at [924, 362] on button "Mover para finalizado" at bounding box center [976, 362] width 189 height 33
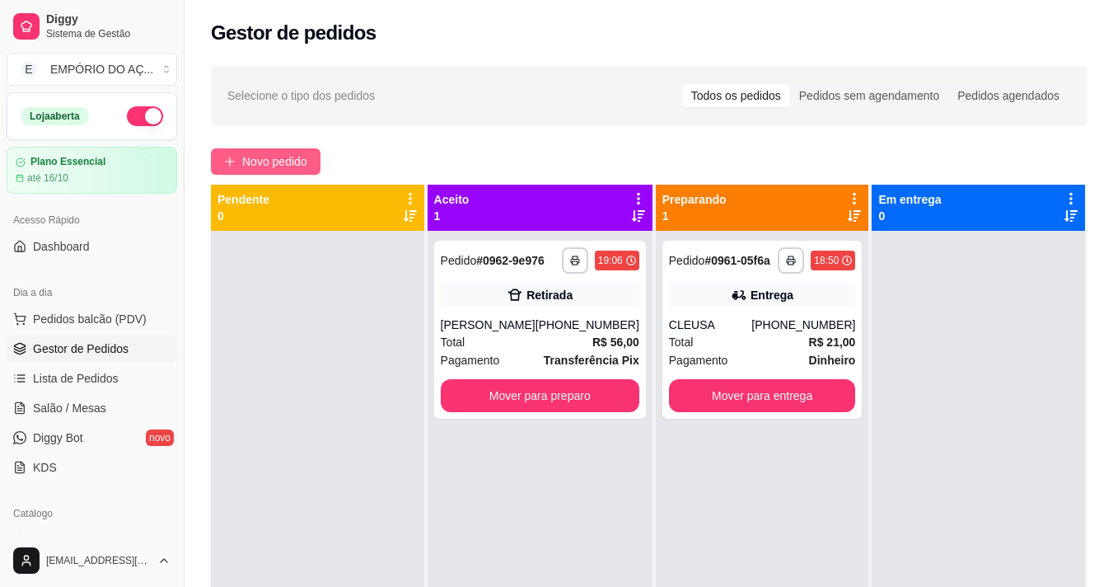
click at [254, 162] on span "Novo pedido" at bounding box center [274, 161] width 65 height 18
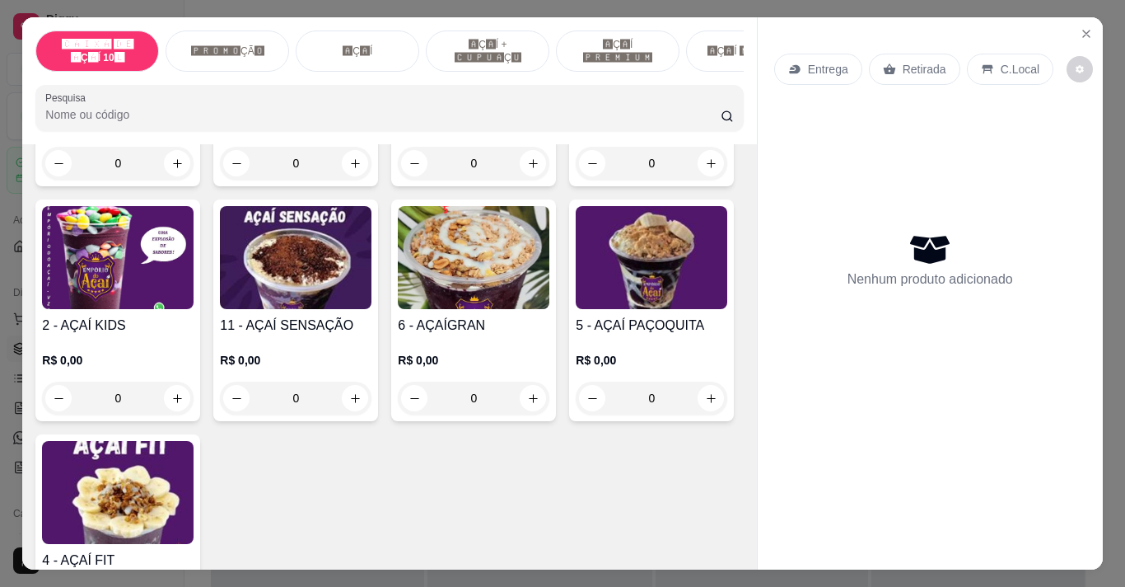
scroll to position [824, 0]
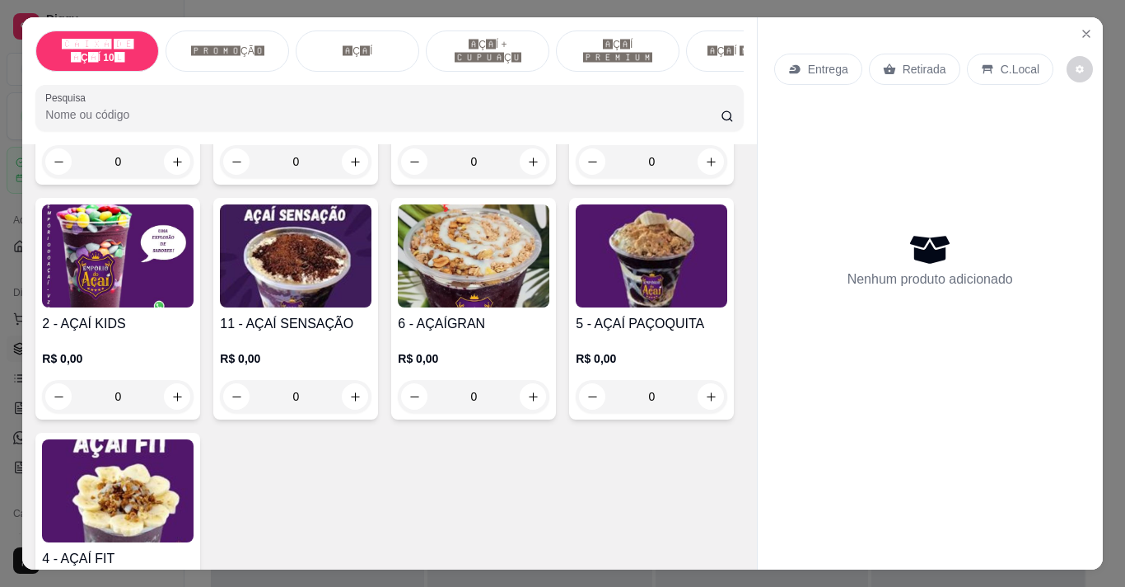
click at [353, 178] on div "0" at bounding box center [296, 161] width 152 height 33
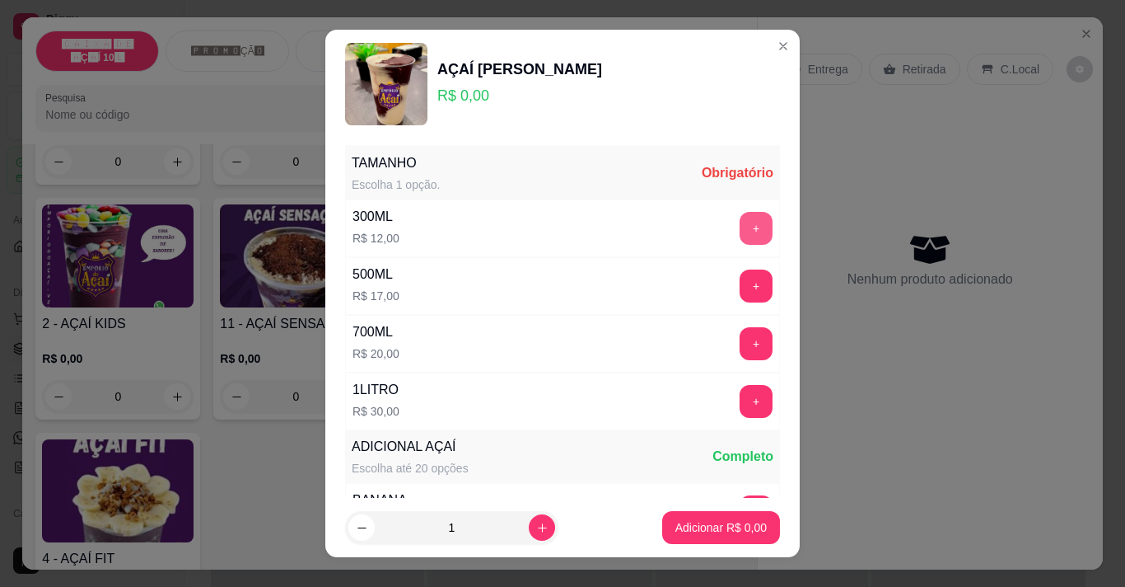
click at [740, 234] on button "+" at bounding box center [756, 228] width 33 height 33
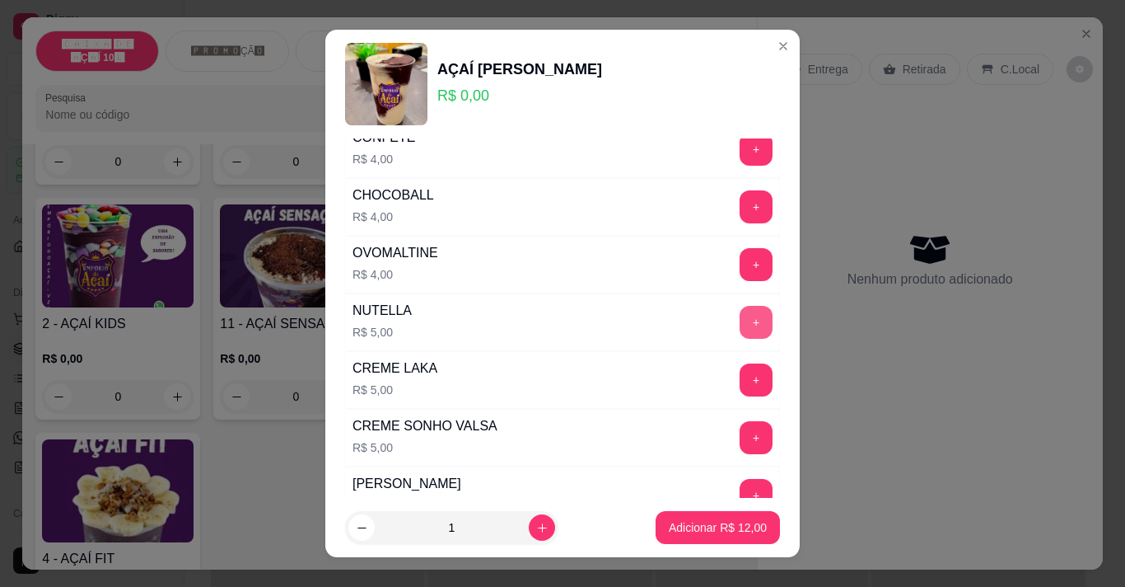
click at [740, 320] on button "+" at bounding box center [756, 322] width 33 height 33
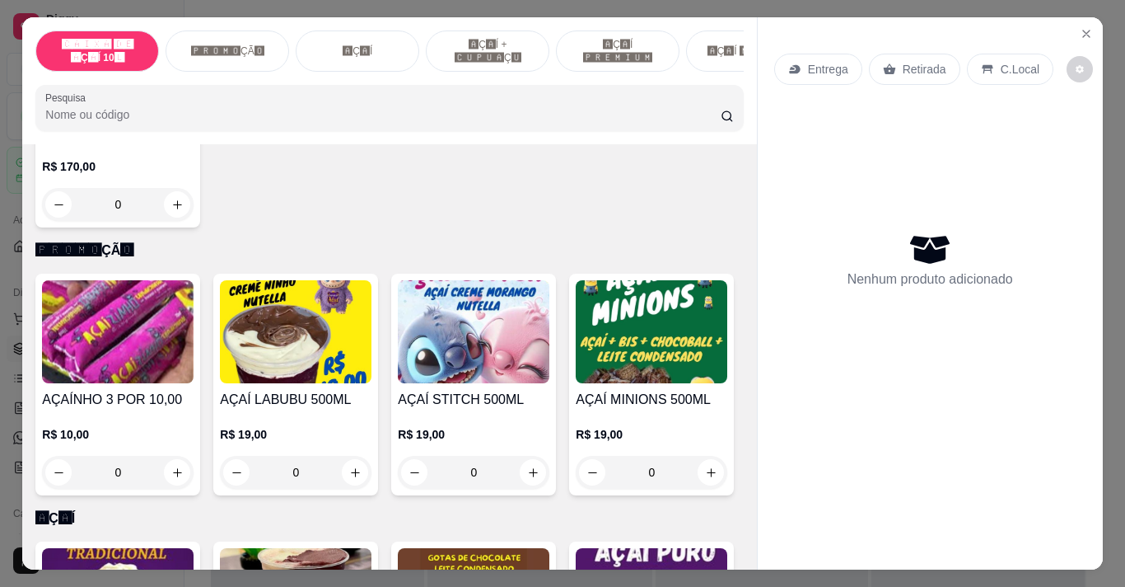
scroll to position [247, 0]
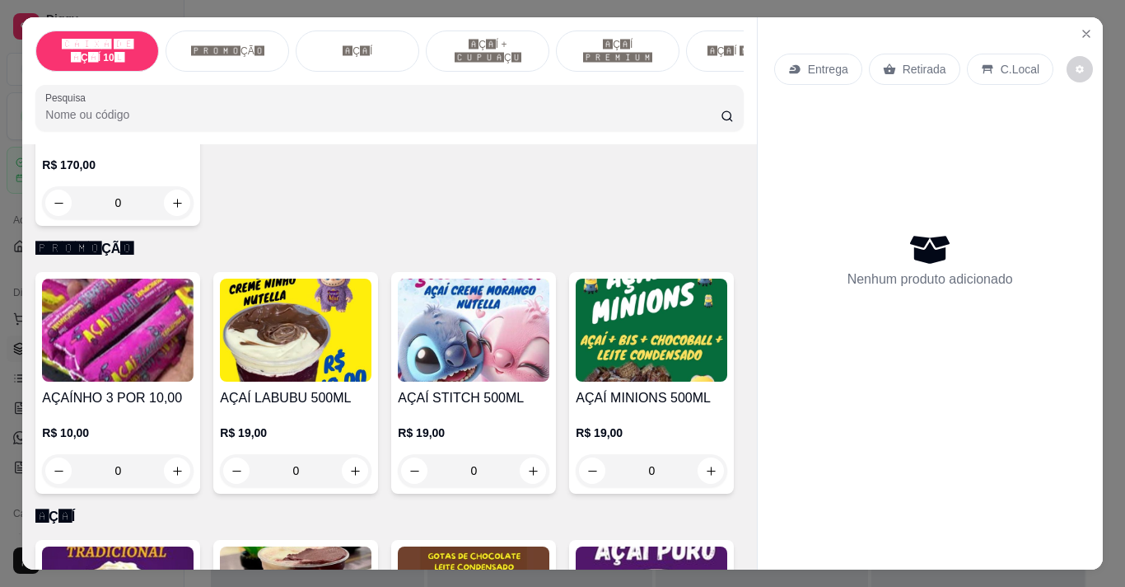
click at [356, 470] on div "0" at bounding box center [296, 470] width 152 height 33
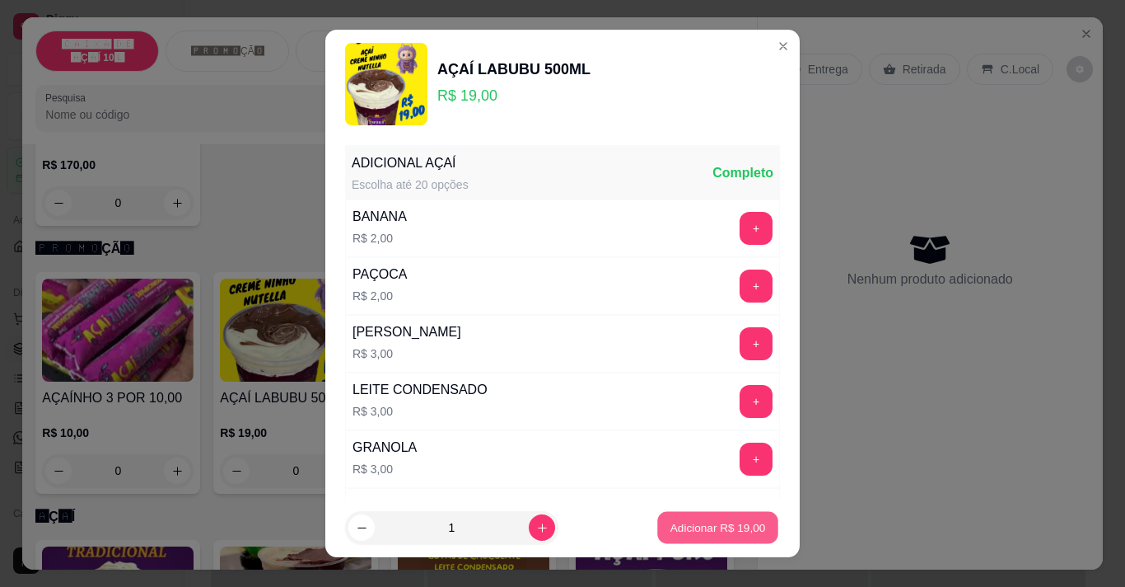
click at [720, 535] on button "Adicionar R$ 19,00" at bounding box center [717, 528] width 121 height 32
type input "1"
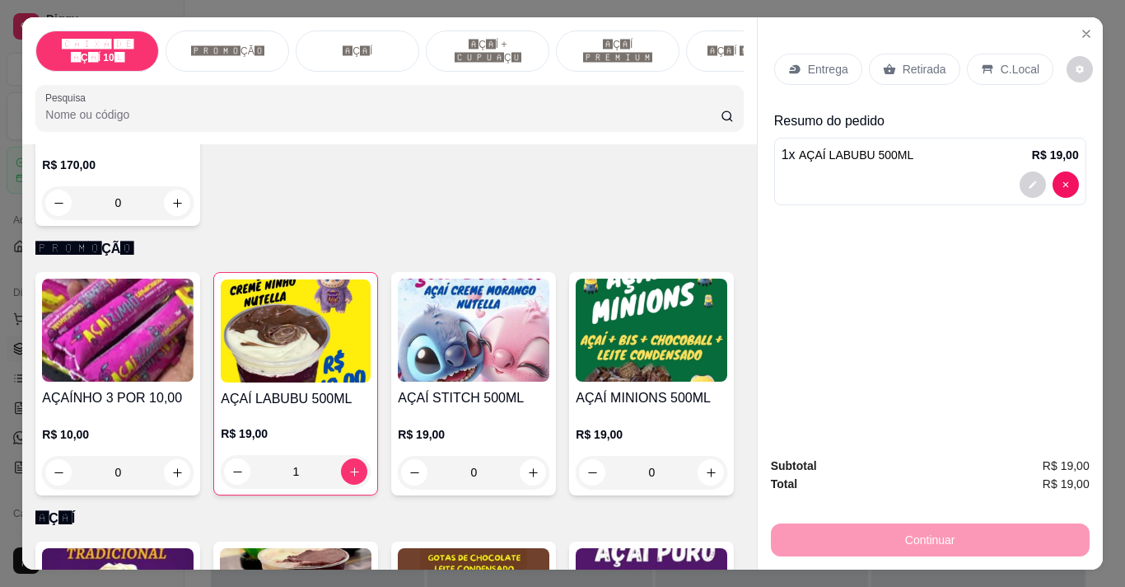
click at [353, 484] on div "1" at bounding box center [296, 471] width 150 height 33
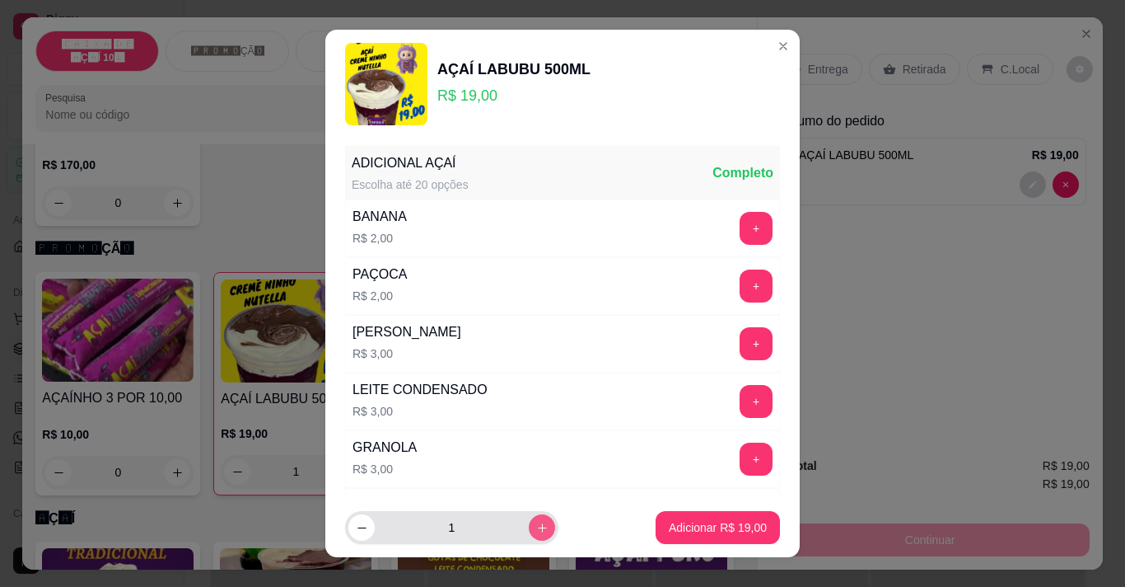
click at [529, 520] on button "increase-product-quantity" at bounding box center [542, 527] width 26 height 26
click at [529, 520] on button "increase-product-quantity" at bounding box center [542, 528] width 26 height 26
type input "3"
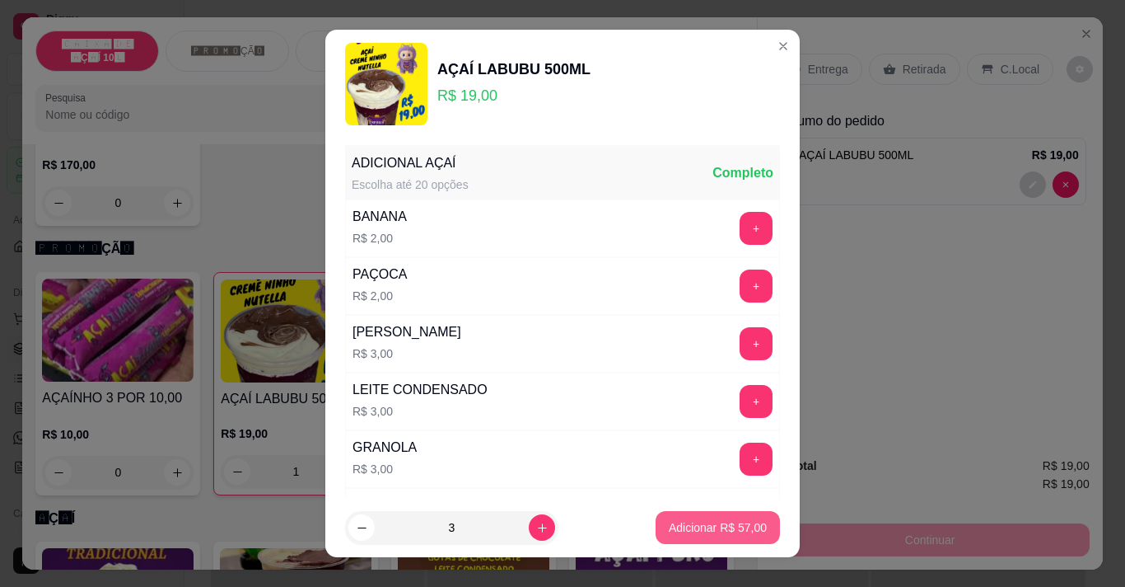
click at [669, 519] on p "Adicionar R$ 57,00" at bounding box center [718, 527] width 98 height 16
type input "4"
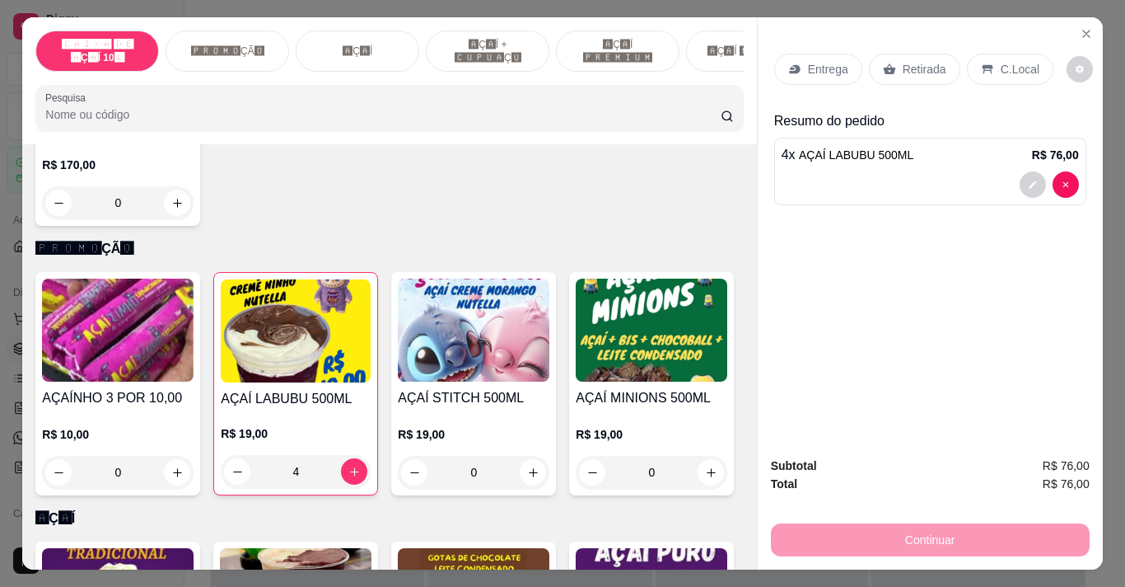
click at [914, 65] on p "Retirada" at bounding box center [925, 69] width 44 height 16
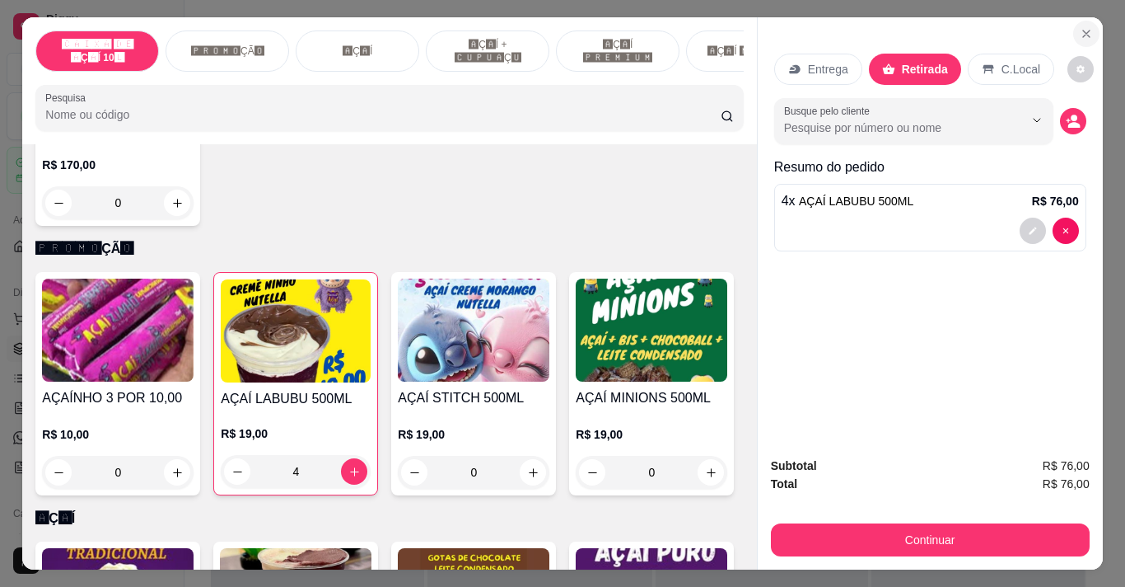
click at [1089, 29] on button "Close" at bounding box center [1086, 34] width 26 height 26
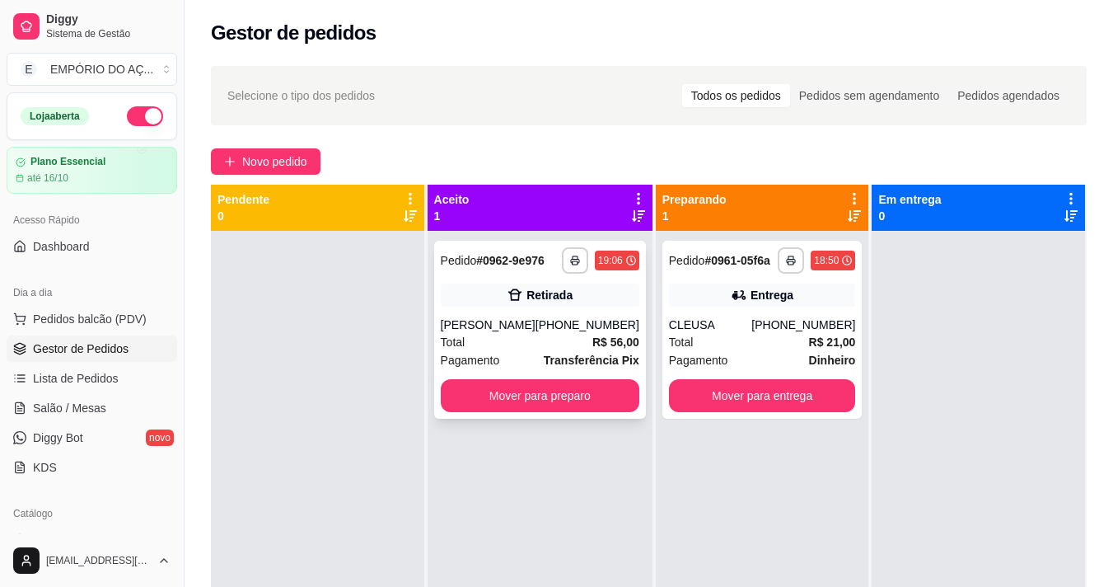
click at [592, 339] on strong "R$ 56,00" at bounding box center [615, 341] width 47 height 13
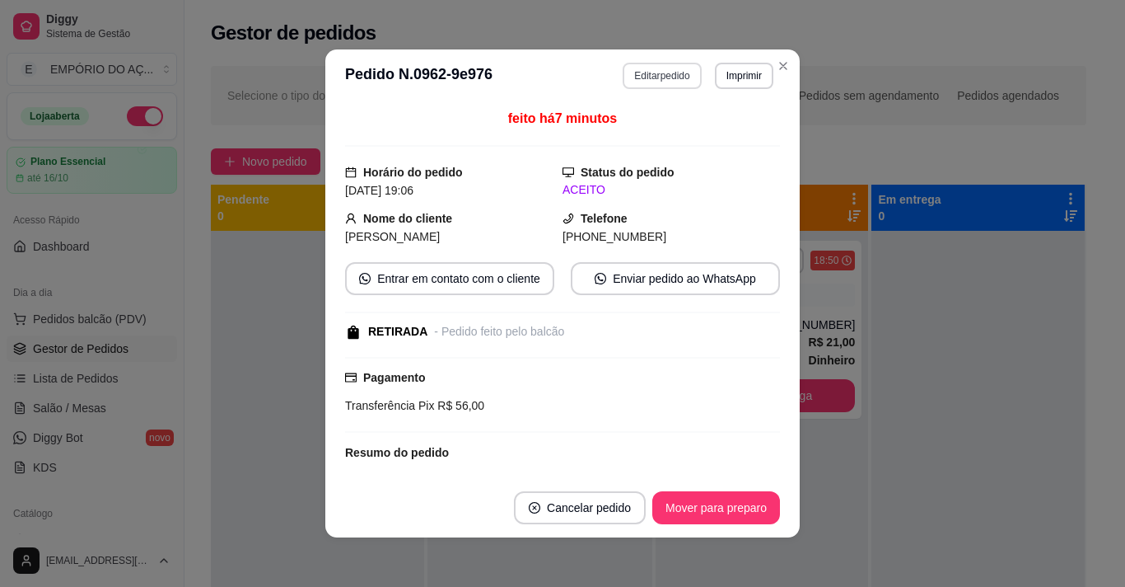
click at [643, 67] on button "Editar pedido" at bounding box center [662, 76] width 78 height 26
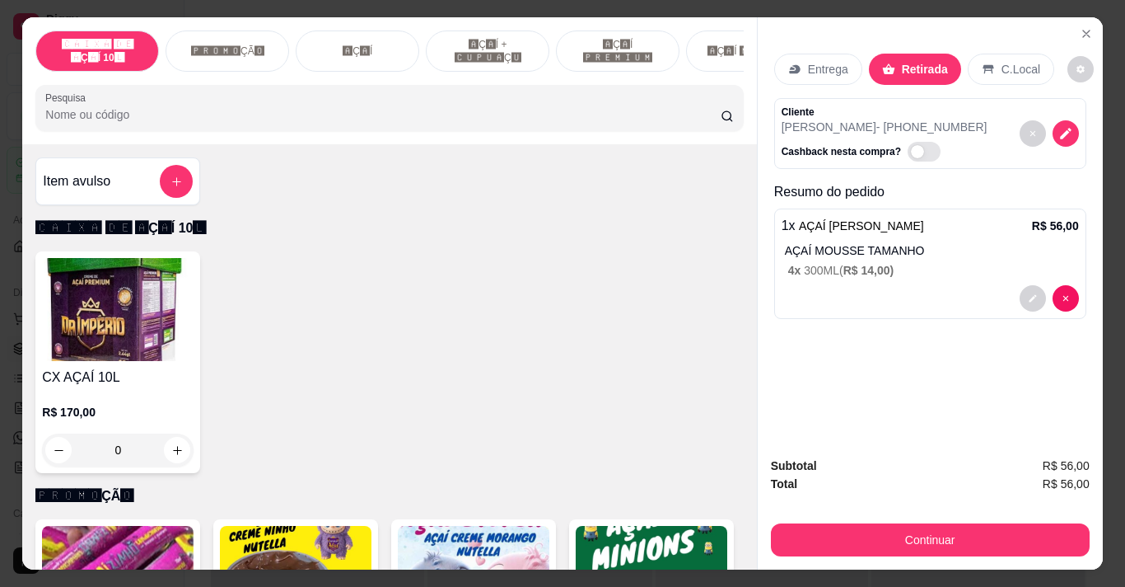
scroll to position [247, 0]
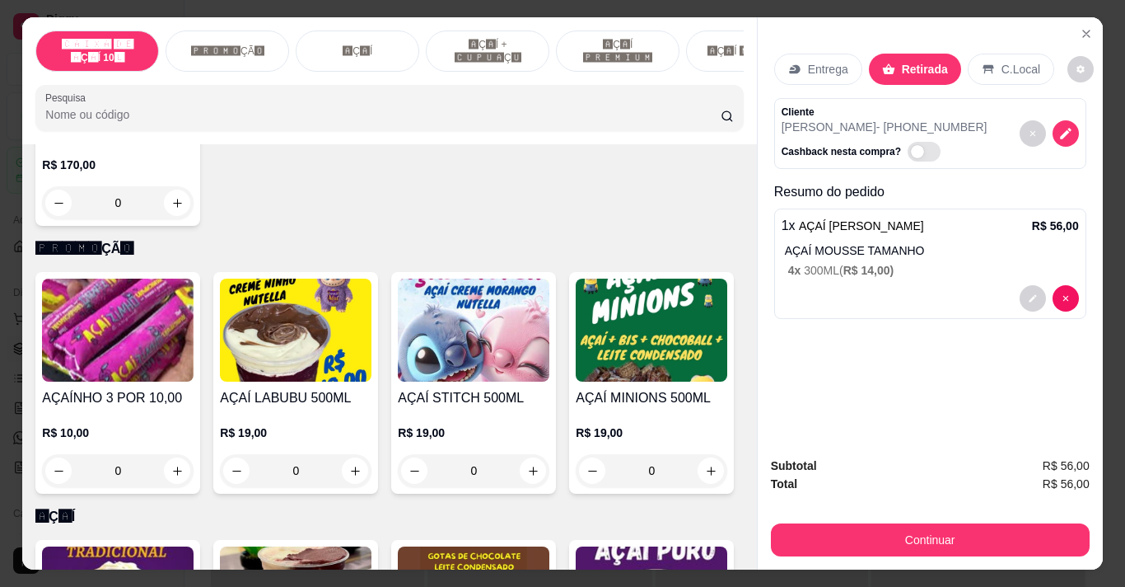
click at [347, 471] on div "0" at bounding box center [296, 470] width 152 height 33
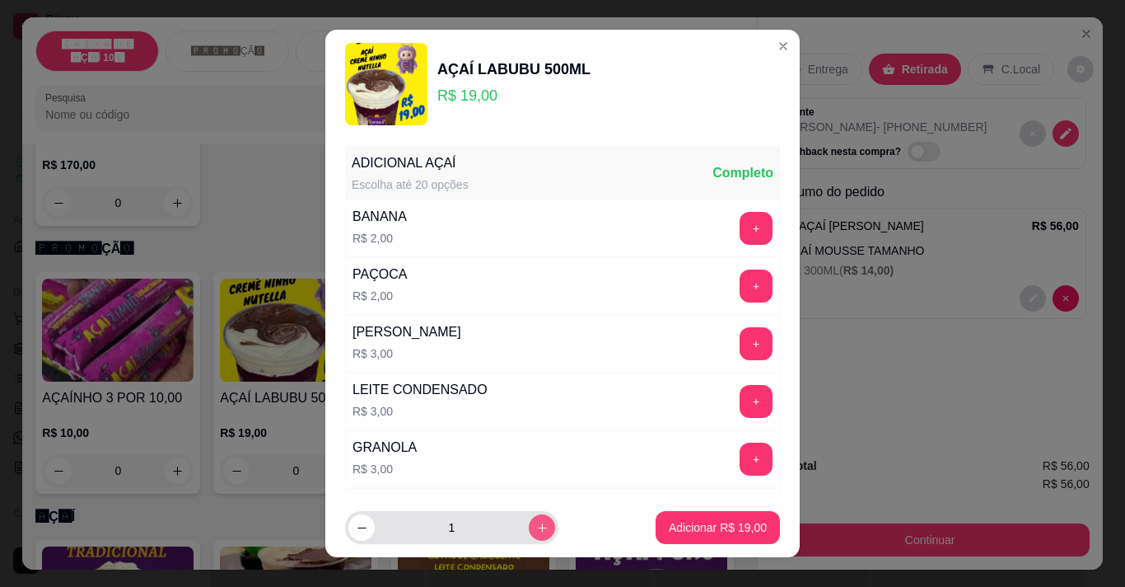
click at [529, 519] on button "increase-product-quantity" at bounding box center [542, 527] width 26 height 26
click at [529, 519] on button "increase-product-quantity" at bounding box center [542, 528] width 26 height 26
type input "4"
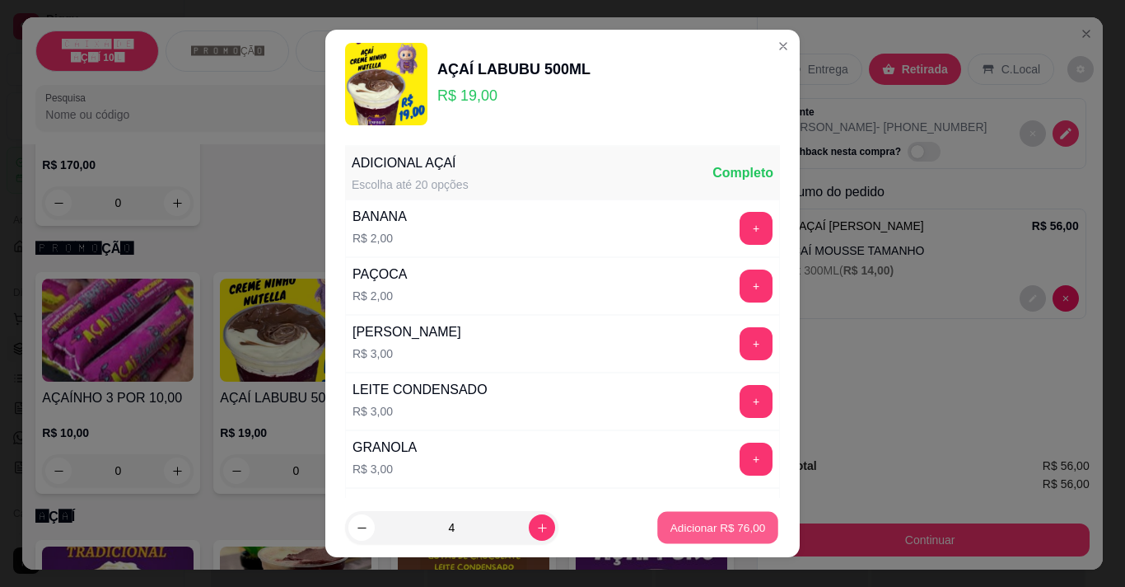
click at [717, 521] on p "Adicionar R$ 76,00" at bounding box center [719, 528] width 96 height 16
type input "4"
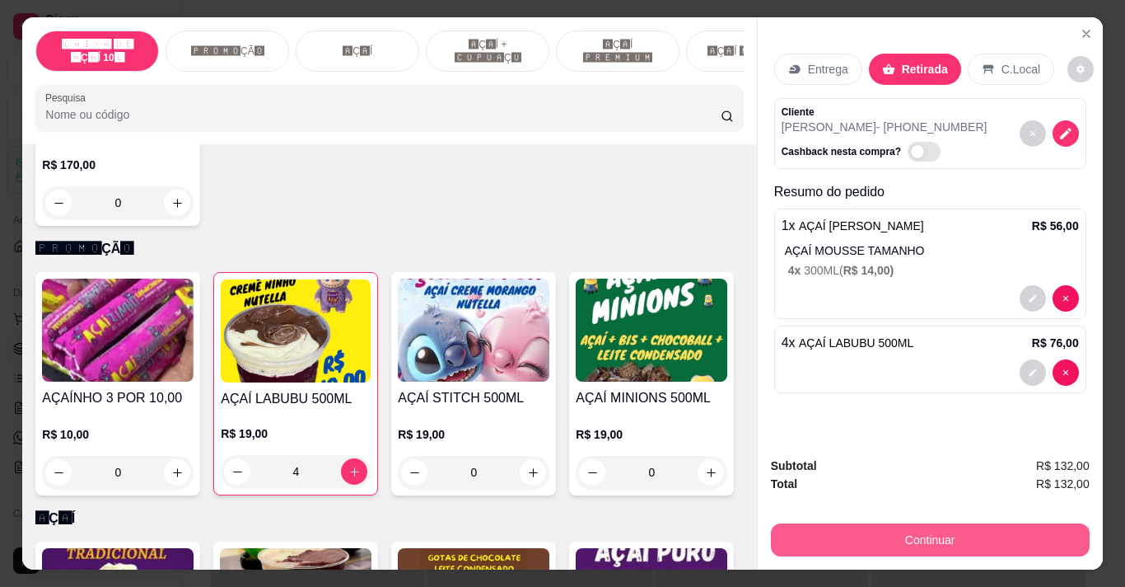
click at [853, 526] on button "Continuar" at bounding box center [930, 539] width 319 height 33
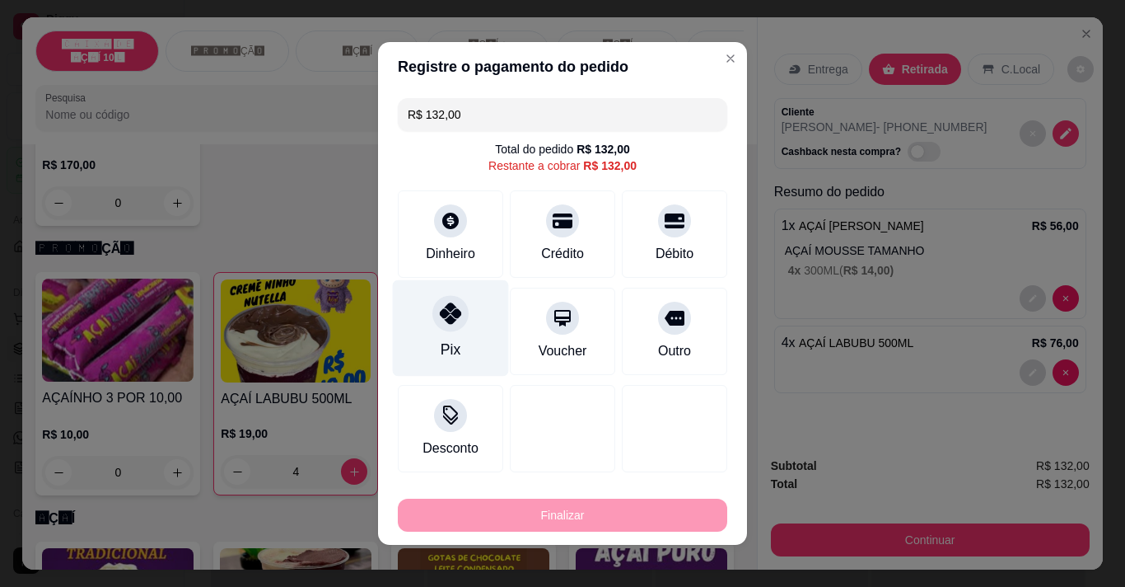
click at [441, 356] on div "Pix" at bounding box center [451, 349] width 20 height 21
type input "R$ 0,00"
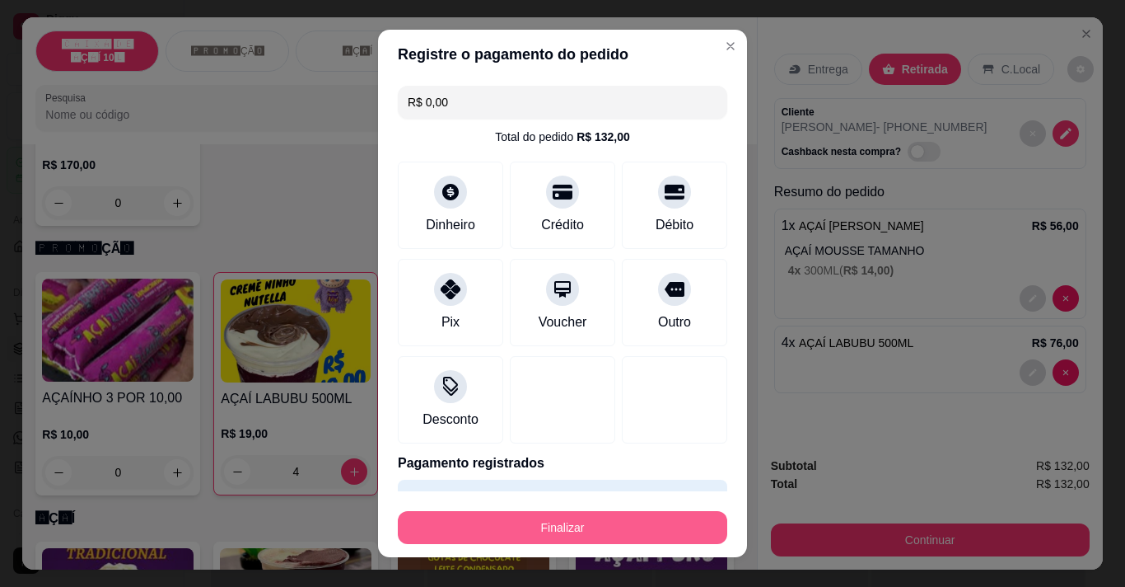
click at [512, 527] on button "Finalizar" at bounding box center [562, 527] width 329 height 33
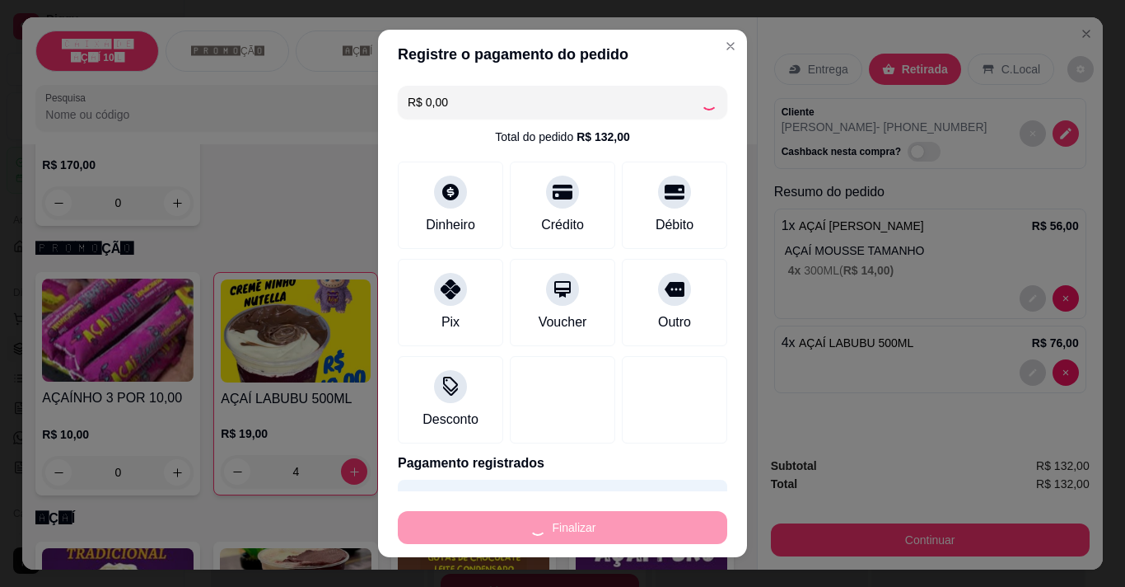
type input "0"
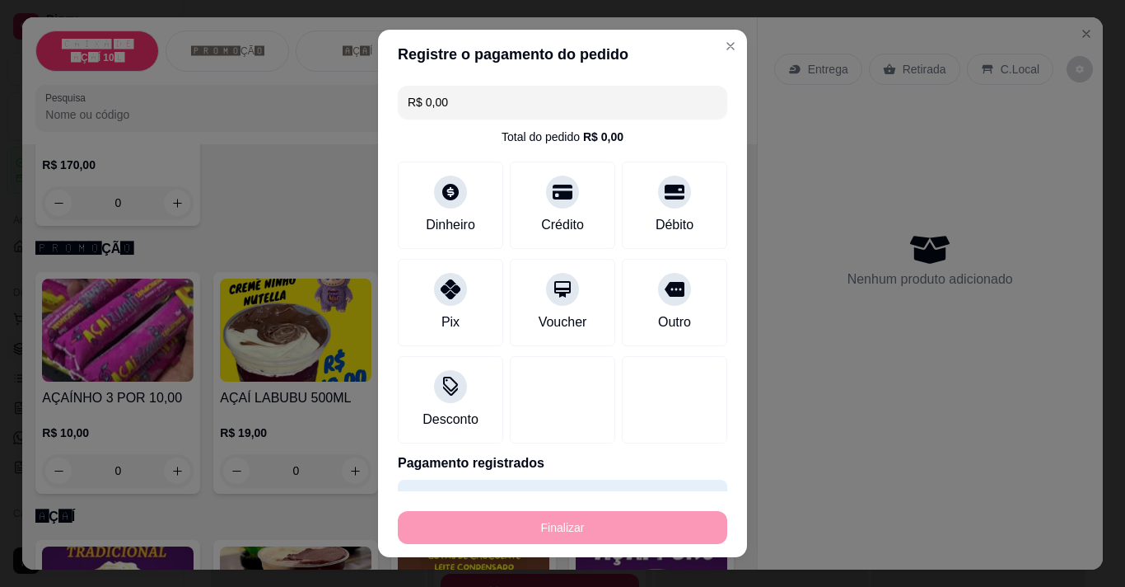
type input "-R$ 132,00"
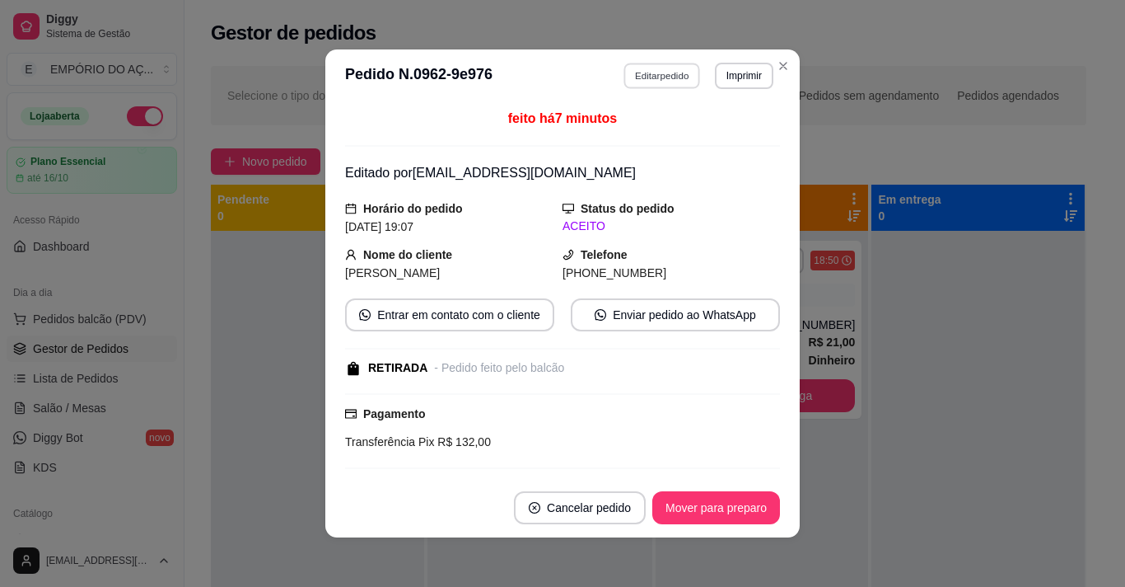
click at [659, 69] on button "Editar pedido" at bounding box center [662, 76] width 77 height 26
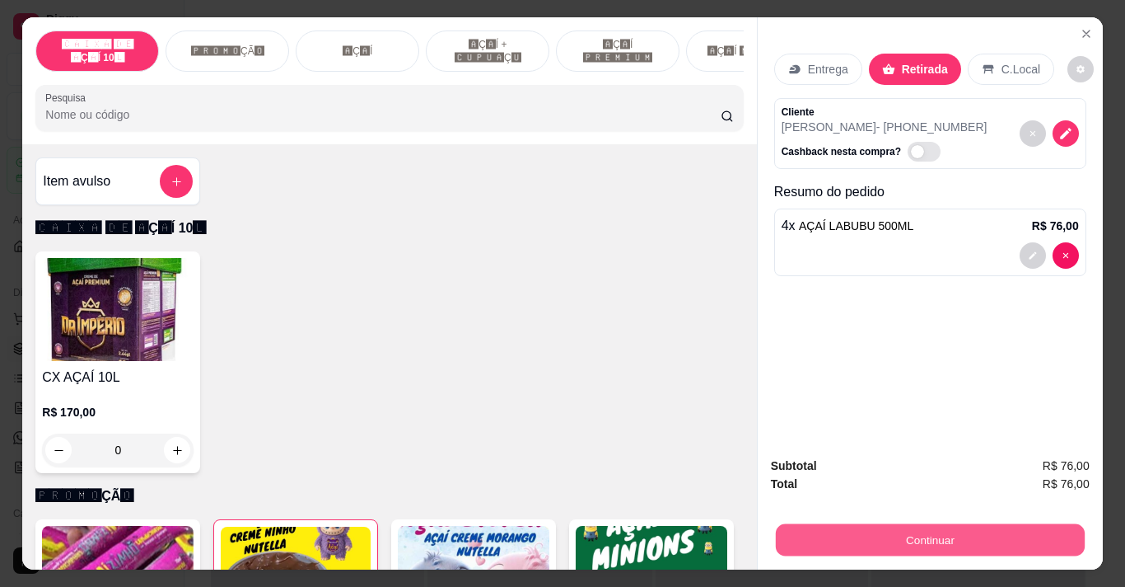
click at [1016, 543] on button "Continuar" at bounding box center [929, 539] width 309 height 32
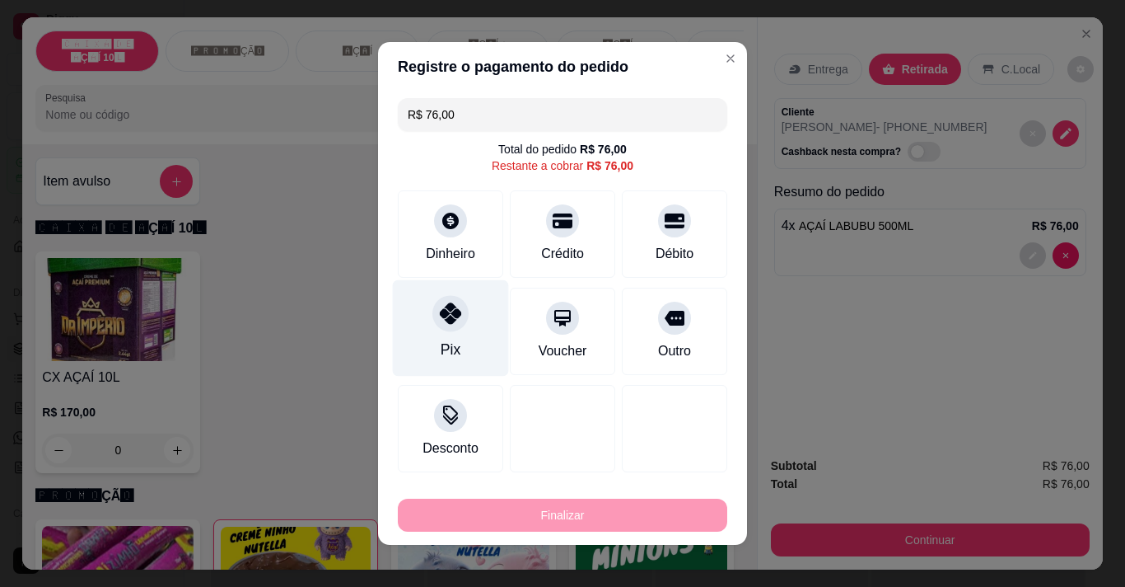
click at [420, 329] on div "Pix" at bounding box center [451, 328] width 116 height 96
type input "R$ 0,00"
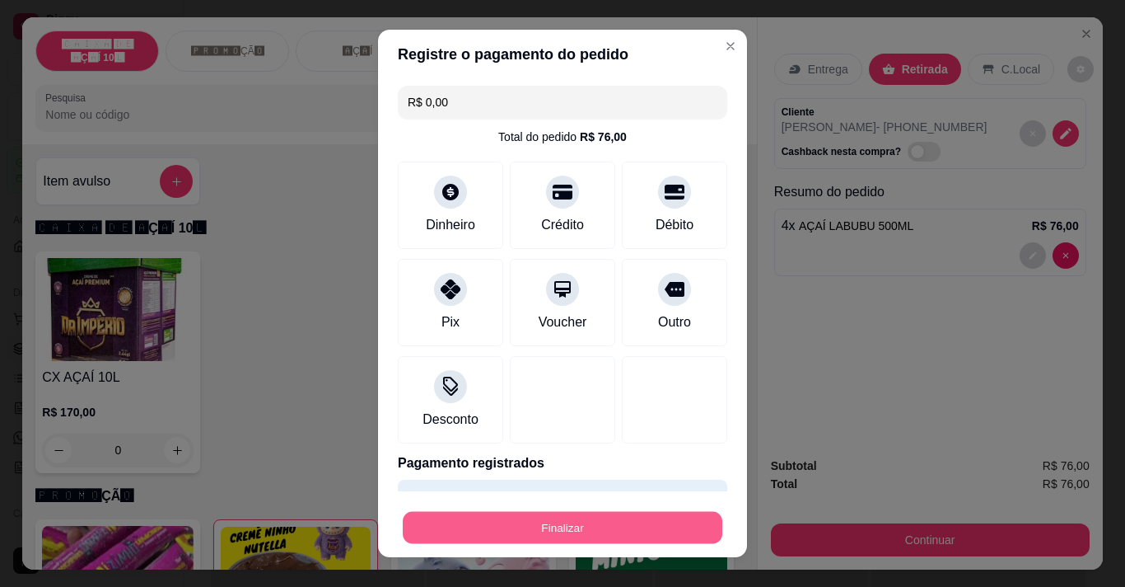
click at [442, 512] on button "Finalizar" at bounding box center [563, 528] width 320 height 32
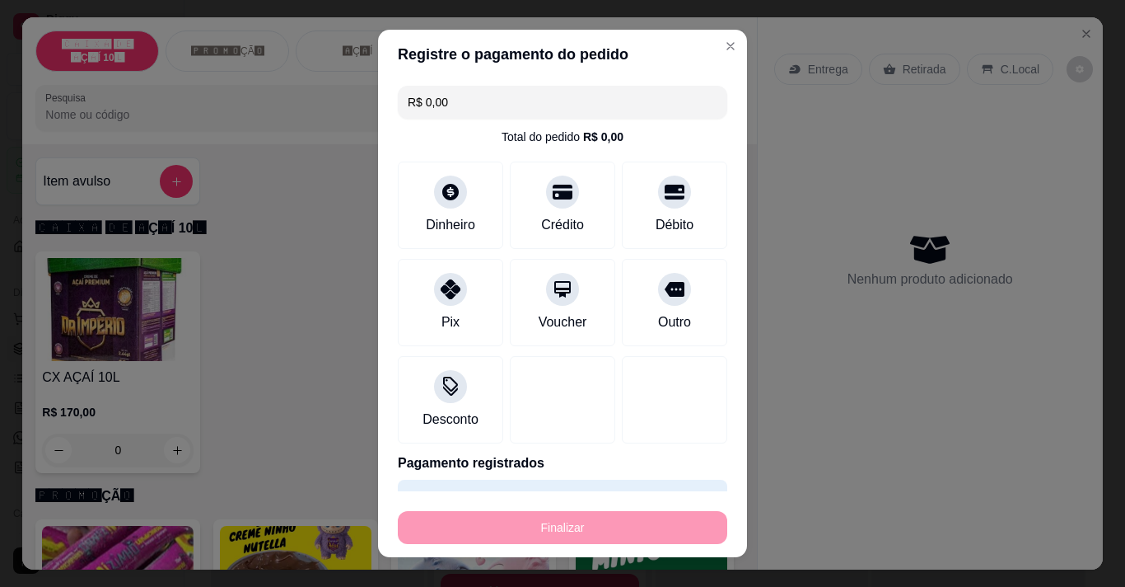
type input "0"
type input "-R$ 76,00"
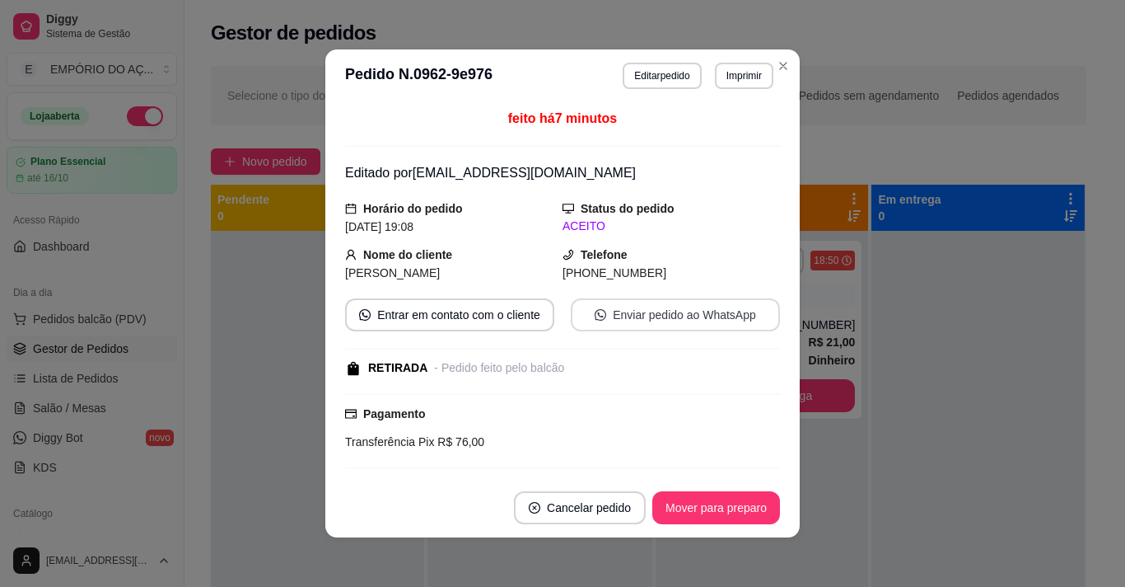
click at [702, 305] on button "Enviar pedido ao WhatsApp" at bounding box center [675, 314] width 209 height 33
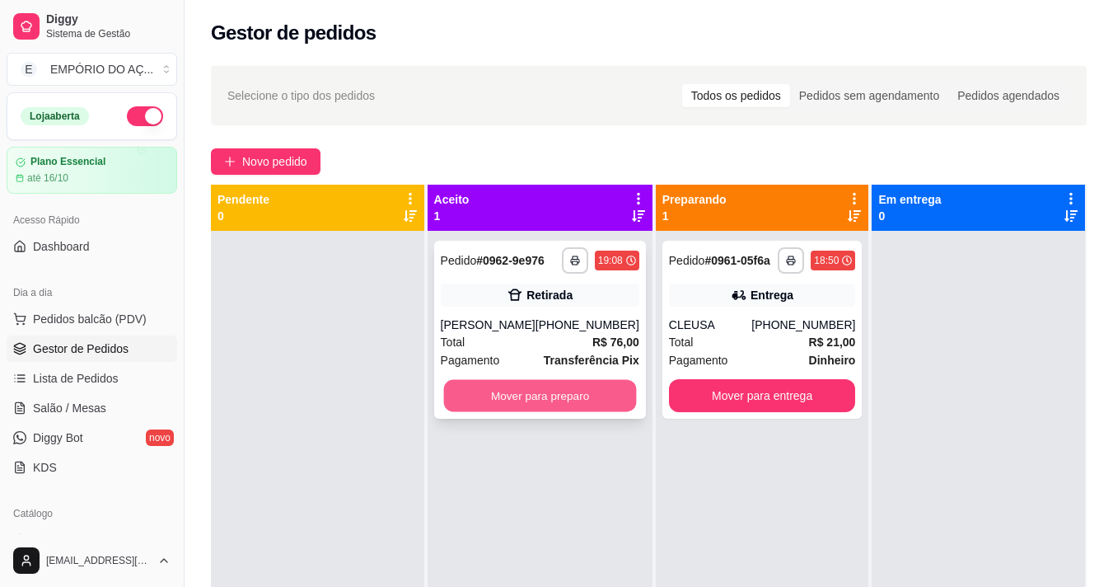
click at [573, 391] on button "Mover para preparo" at bounding box center [539, 396] width 193 height 32
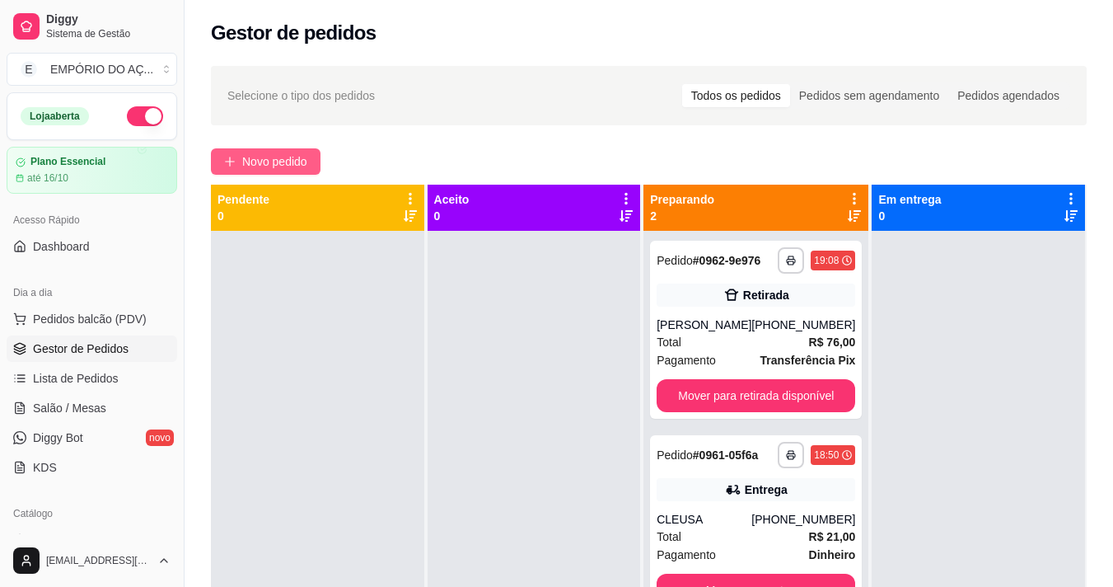
click at [246, 163] on span "Novo pedido" at bounding box center [274, 161] width 65 height 18
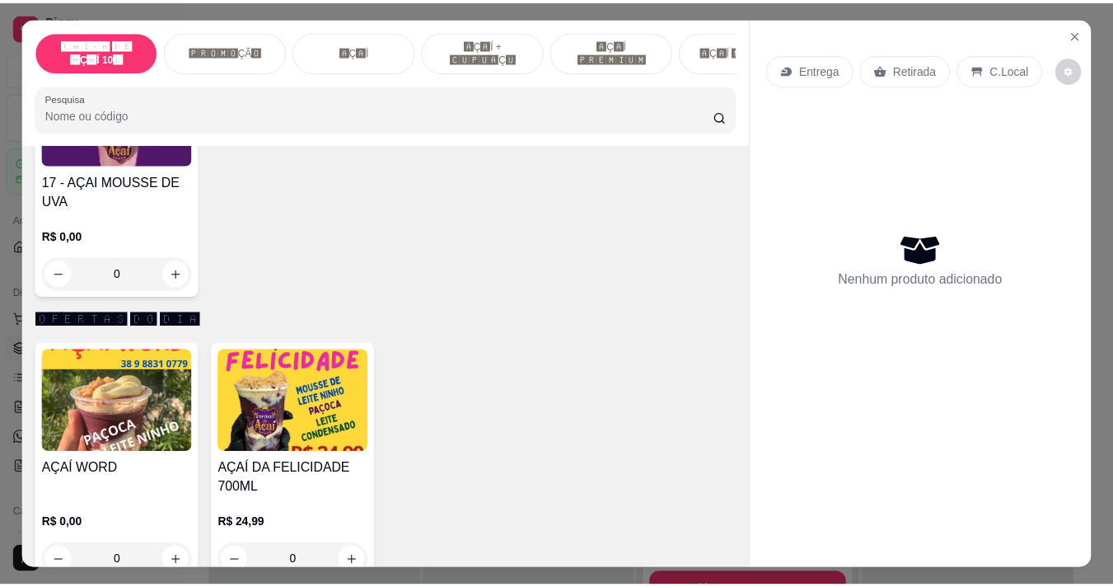
scroll to position [2554, 0]
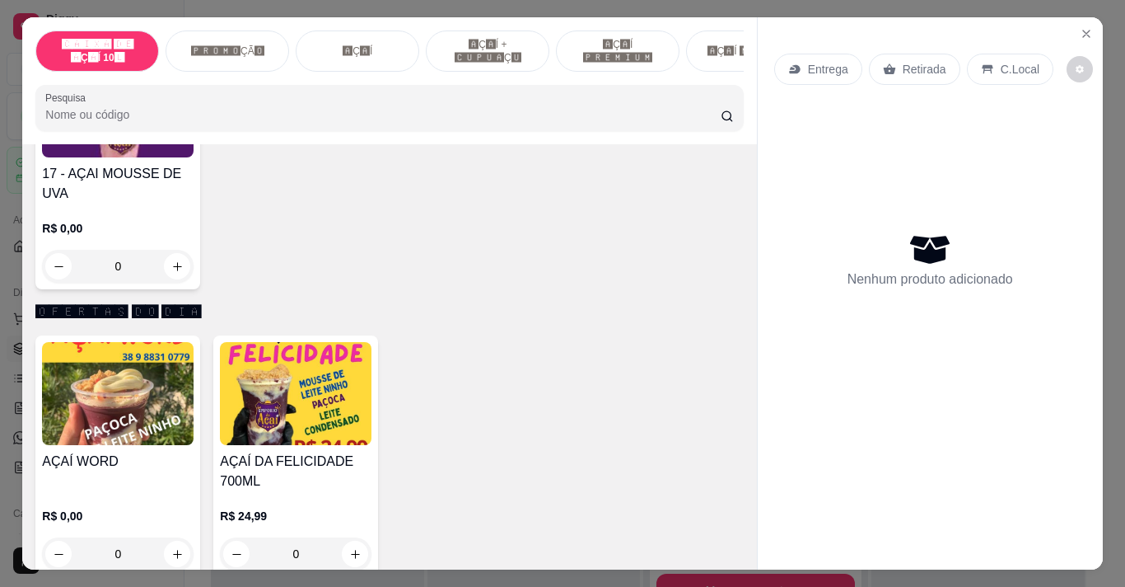
click at [530, 28] on div "0" at bounding box center [474, 11] width 152 height 33
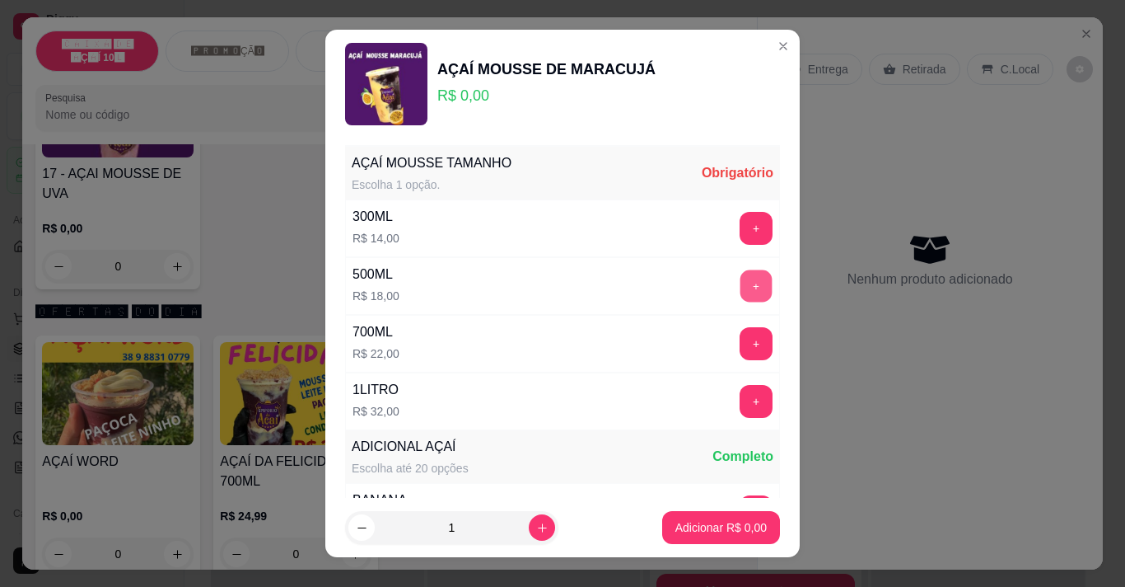
click at [741, 287] on button "+" at bounding box center [757, 285] width 32 height 32
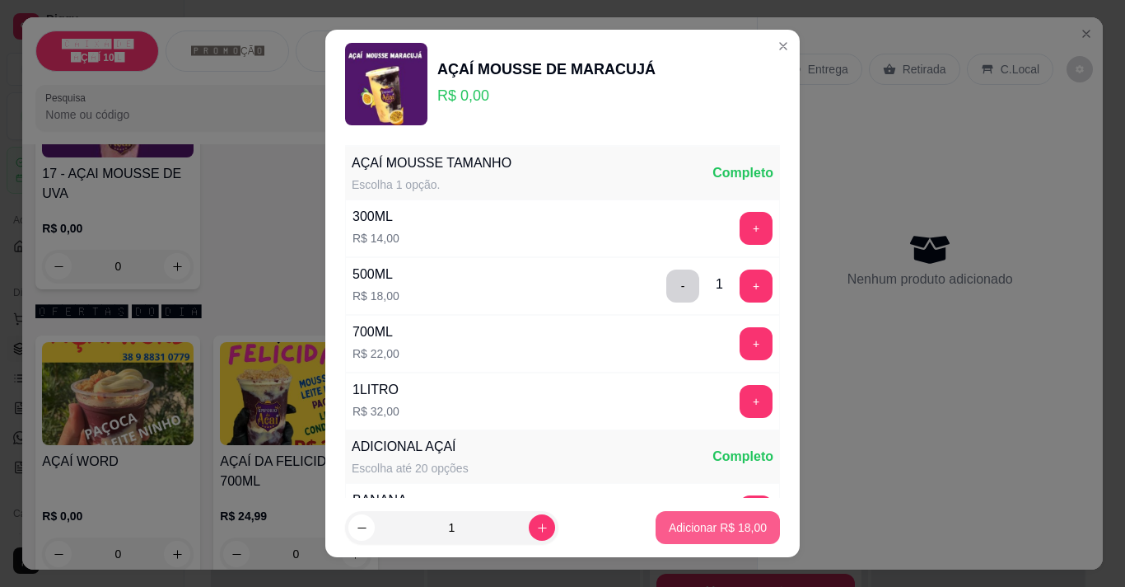
click at [721, 522] on p "Adicionar R$ 18,00" at bounding box center [718, 527] width 98 height 16
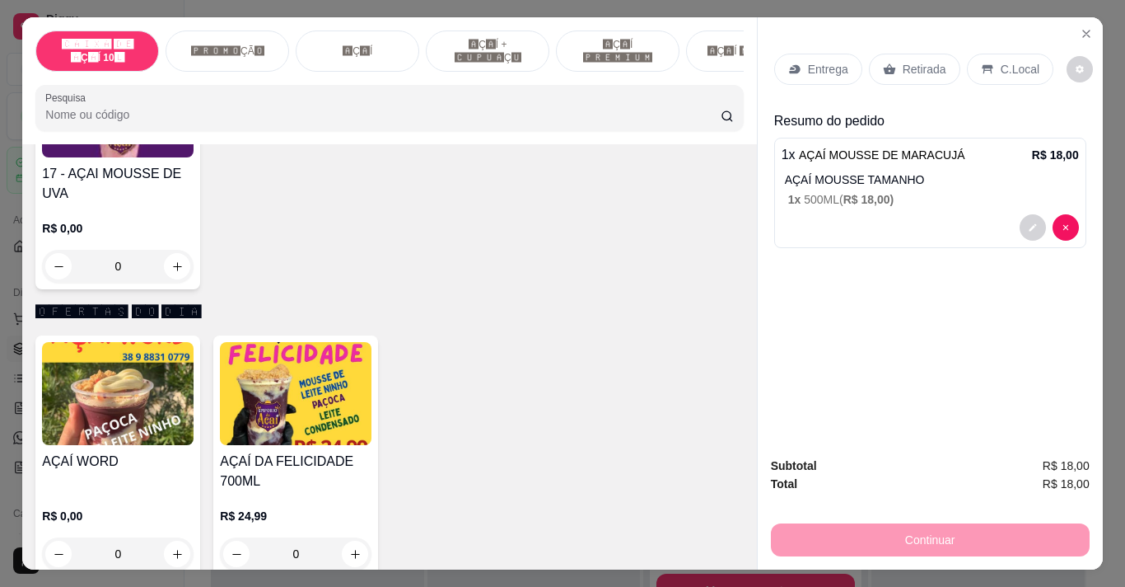
click at [907, 68] on p "Retirada" at bounding box center [925, 69] width 44 height 16
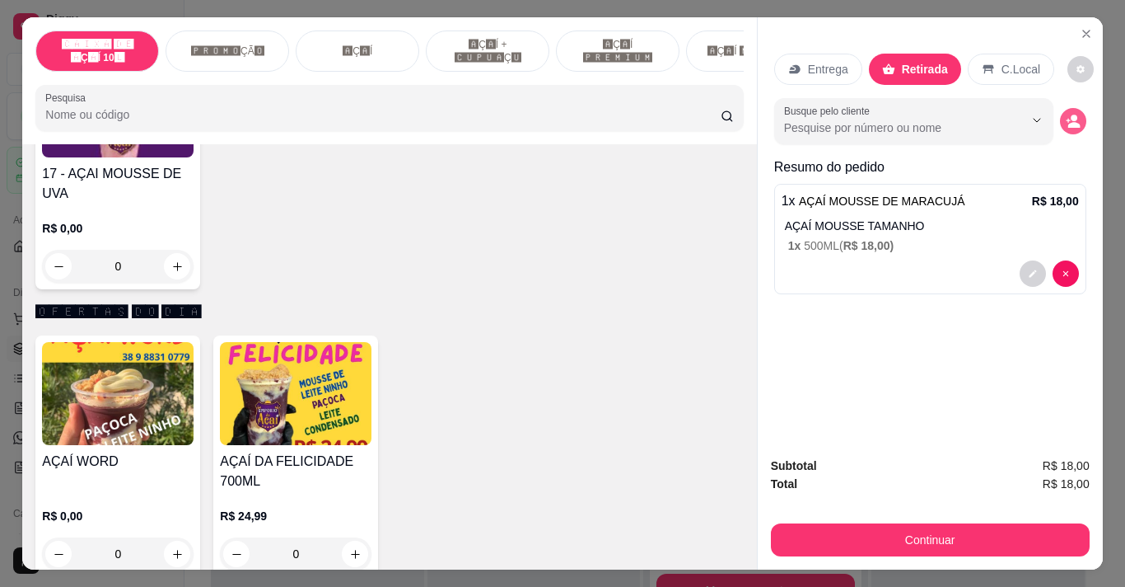
click at [1070, 123] on icon "decrease-product-quantity" at bounding box center [1074, 126] width 12 height 6
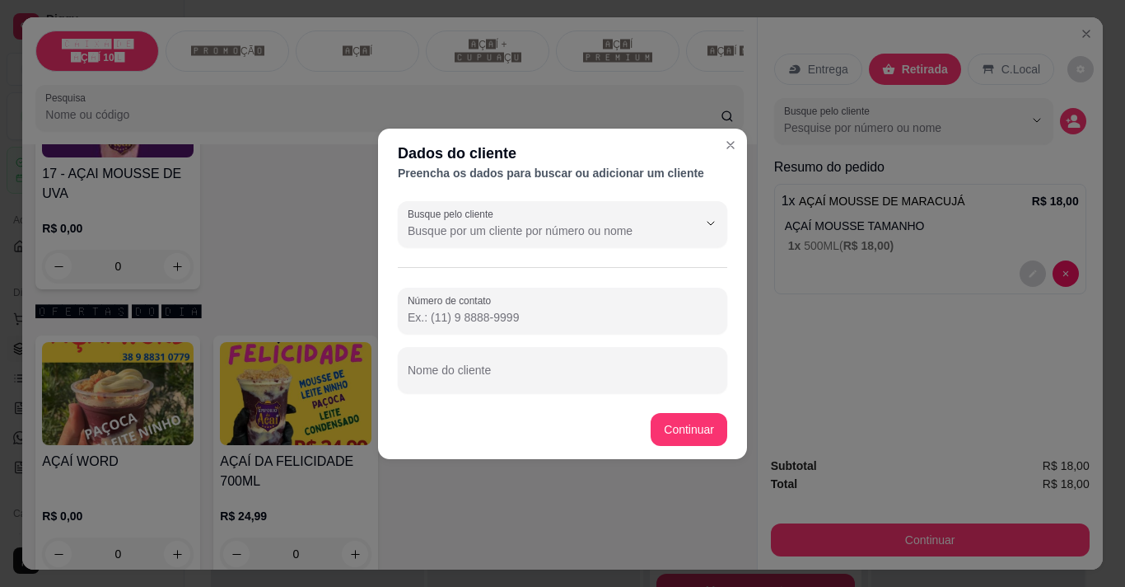
click at [505, 320] on input "Número de contato" at bounding box center [563, 317] width 310 height 16
type input "9"
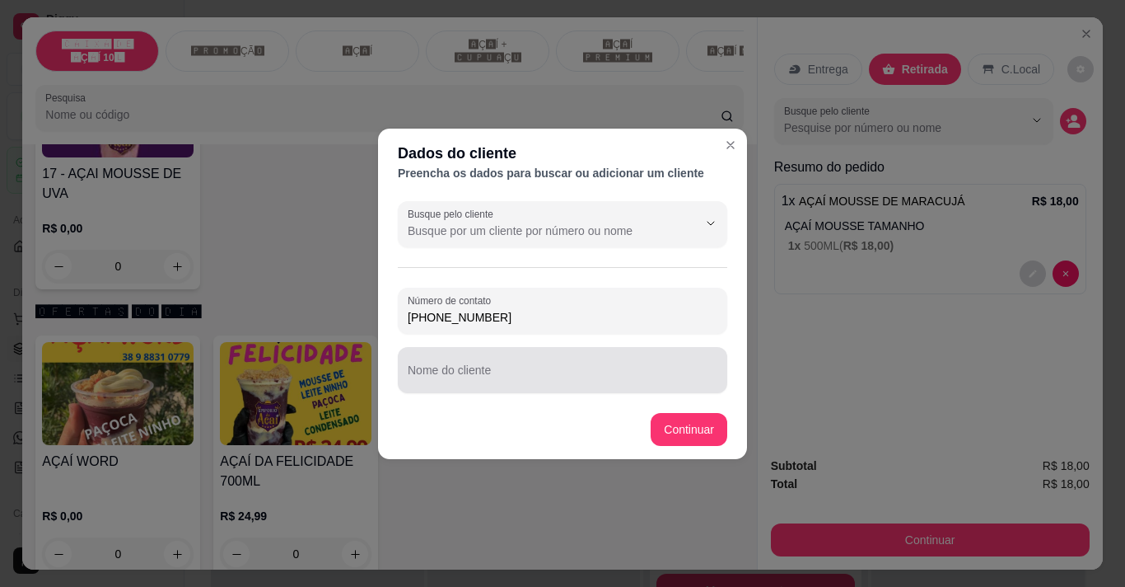
type input "[PHONE_NUMBER]"
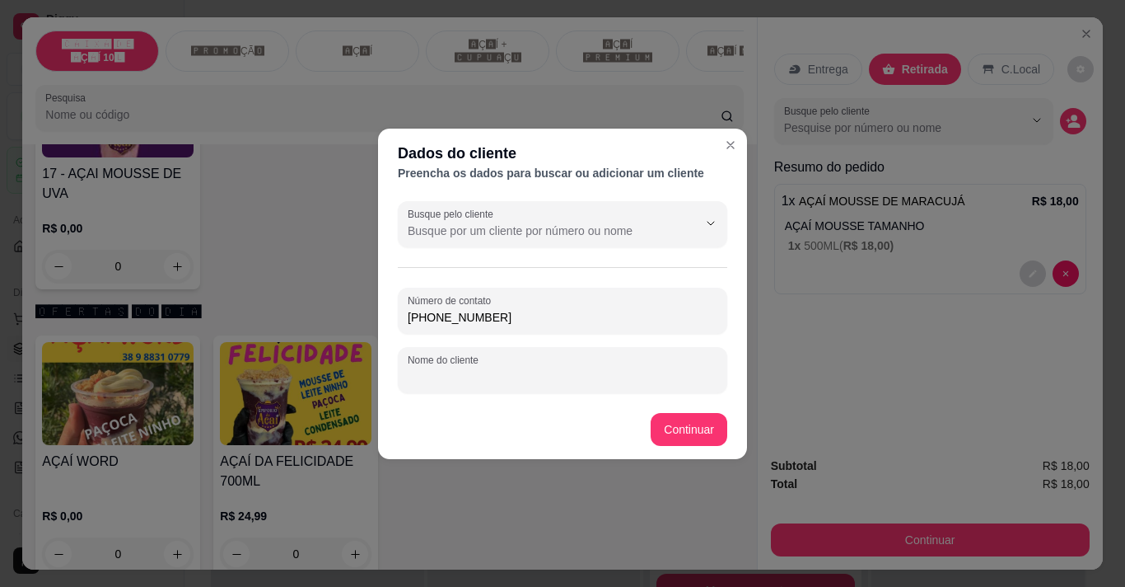
click at [537, 376] on input "Nome do cliente" at bounding box center [563, 376] width 310 height 16
type input "[PERSON_NAME]"
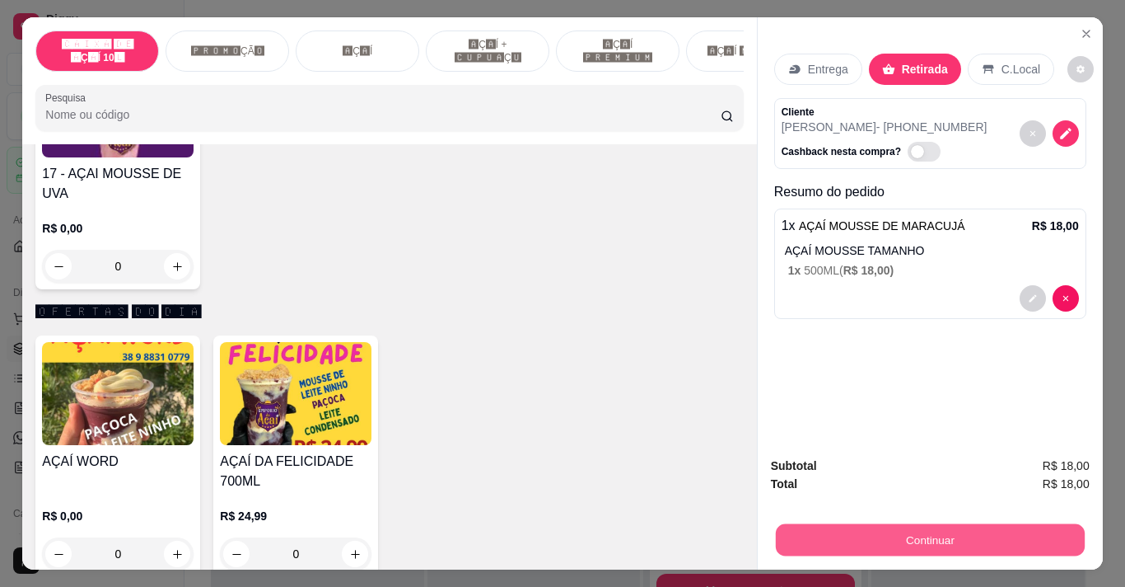
click at [884, 528] on button "Continuar" at bounding box center [929, 539] width 309 height 32
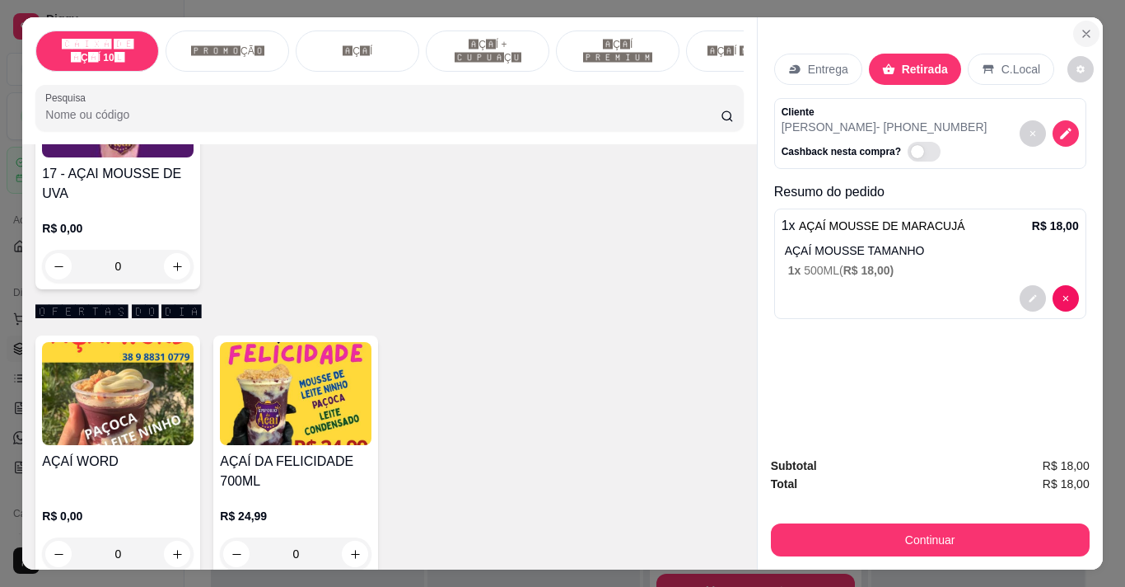
click at [1083, 33] on icon "Close" at bounding box center [1086, 33] width 13 height 13
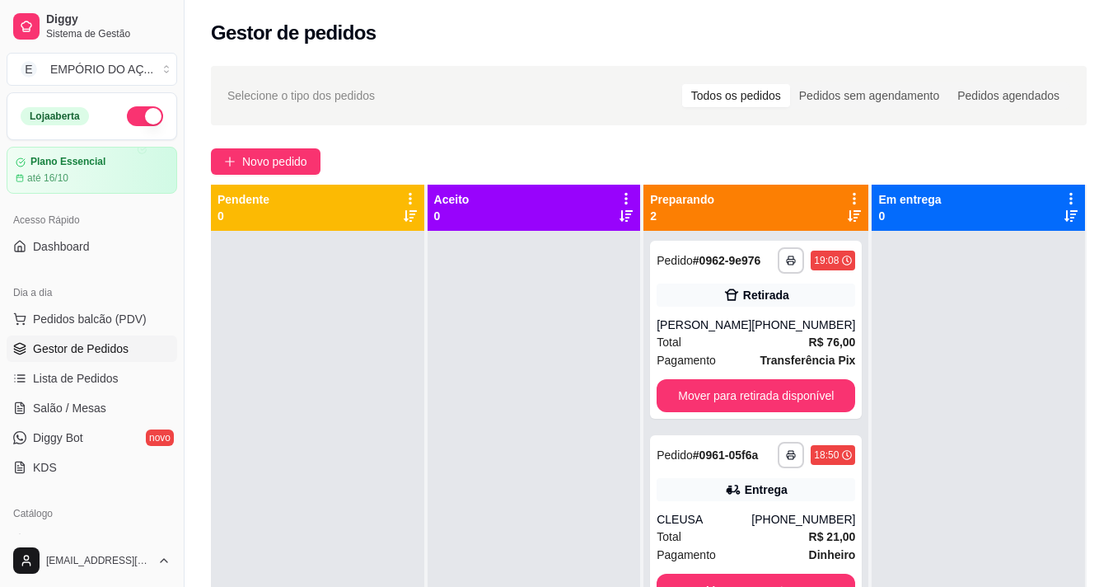
click at [211, 148] on button "Novo pedido" at bounding box center [266, 161] width 110 height 26
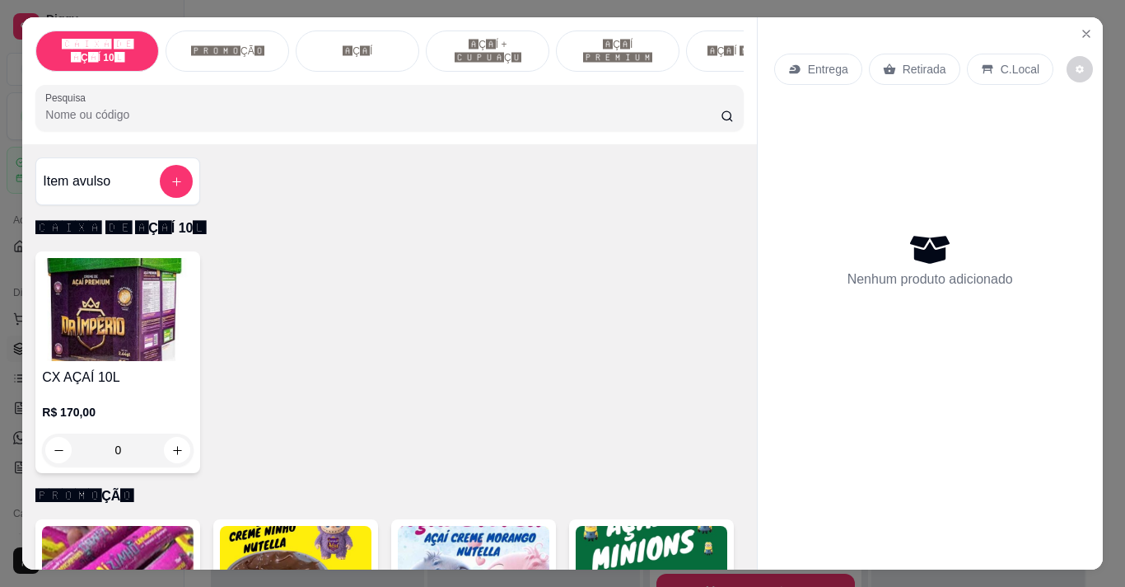
click at [211, 148] on button "Novo pedido" at bounding box center [266, 161] width 110 height 26
click at [1080, 27] on icon "Close" at bounding box center [1086, 33] width 13 height 13
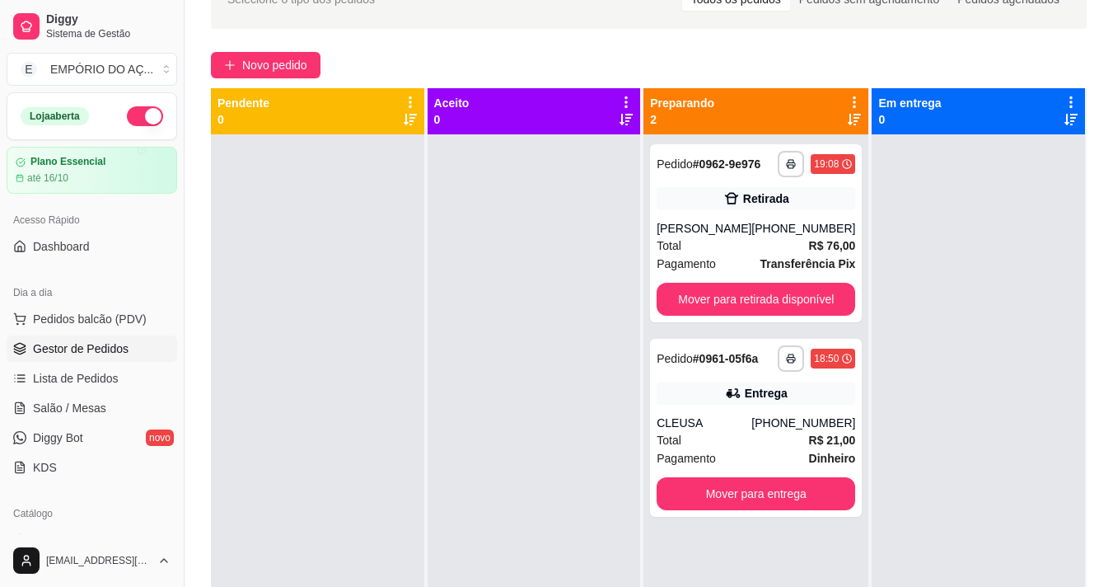
scroll to position [247, 0]
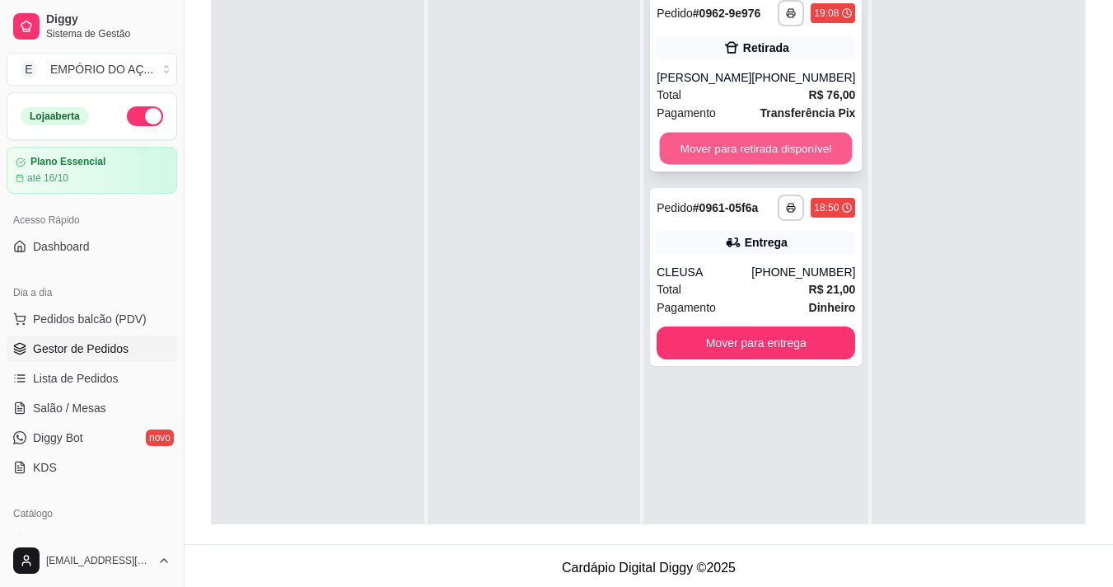
click at [774, 142] on button "Mover para retirada disponível" at bounding box center [756, 149] width 193 height 32
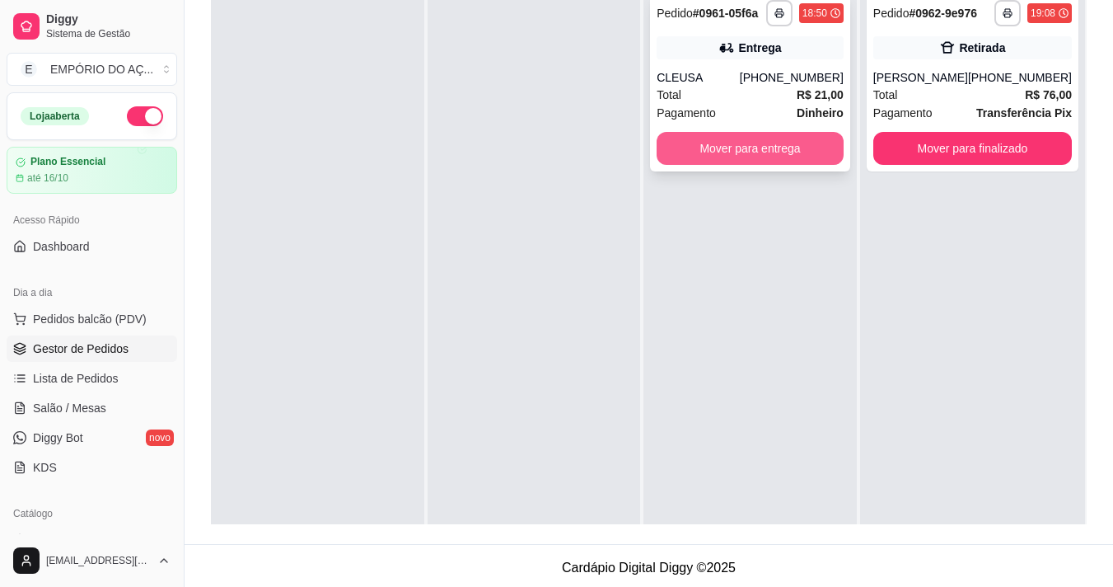
click at [818, 153] on button "Mover para entrega" at bounding box center [750, 148] width 187 height 33
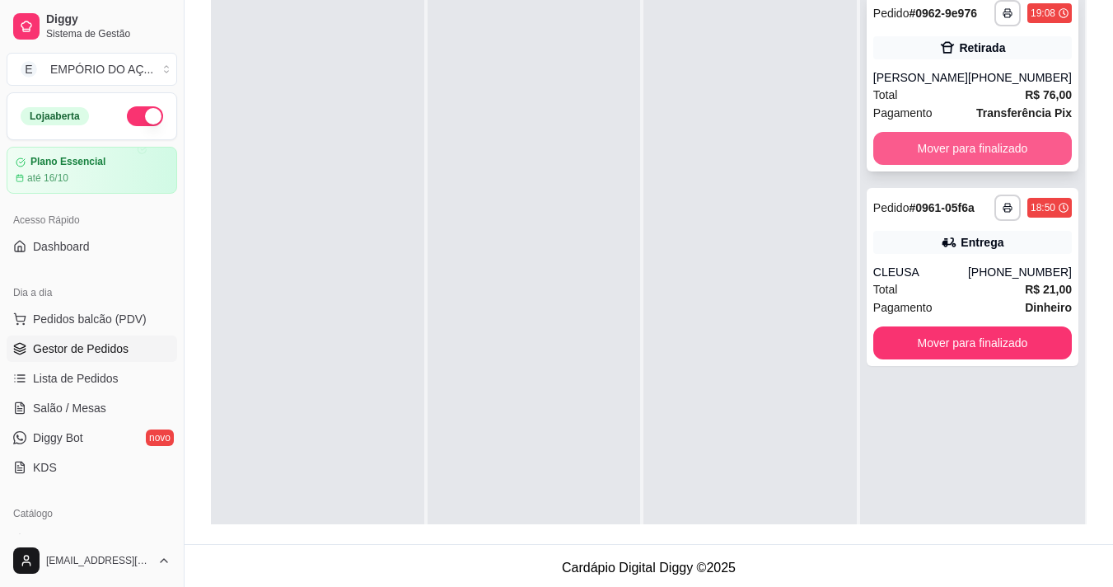
click at [932, 140] on button "Mover para finalizado" at bounding box center [972, 148] width 199 height 33
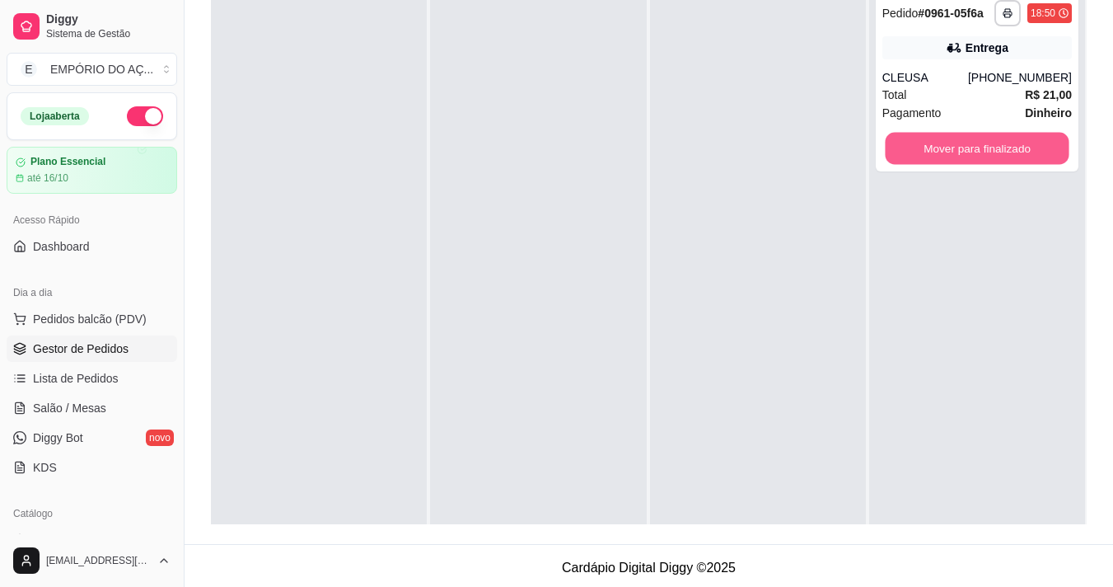
click at [932, 140] on button "Mover para finalizado" at bounding box center [977, 149] width 184 height 32
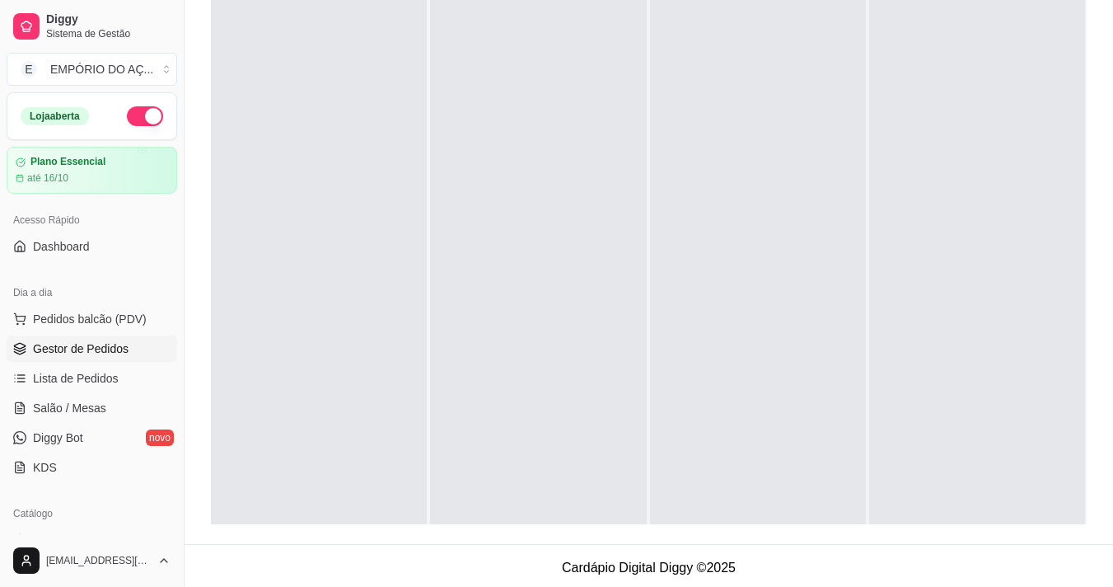
scroll to position [0, 0]
